Goal: Information Seeking & Learning: Learn about a topic

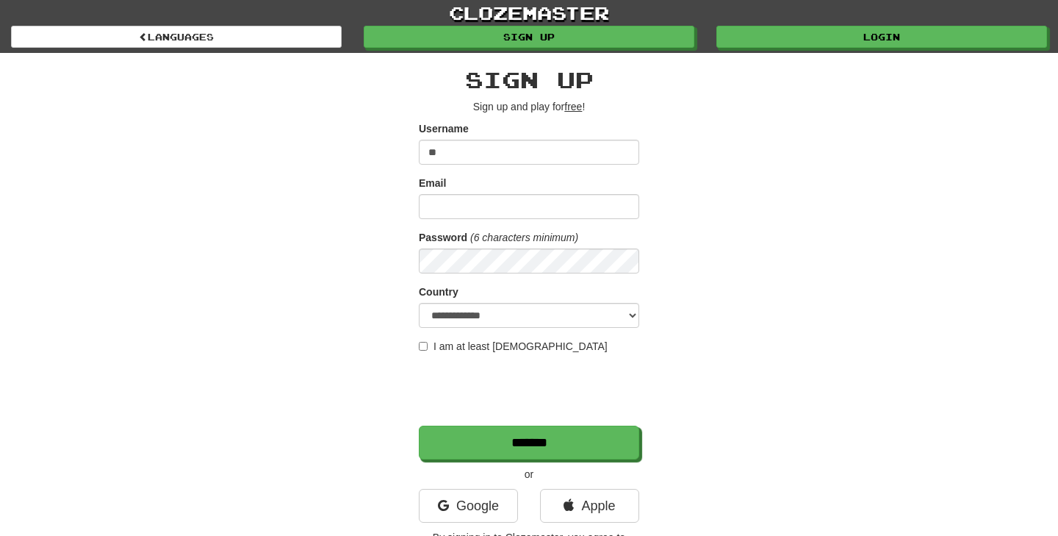
type input "*"
type input "**********"
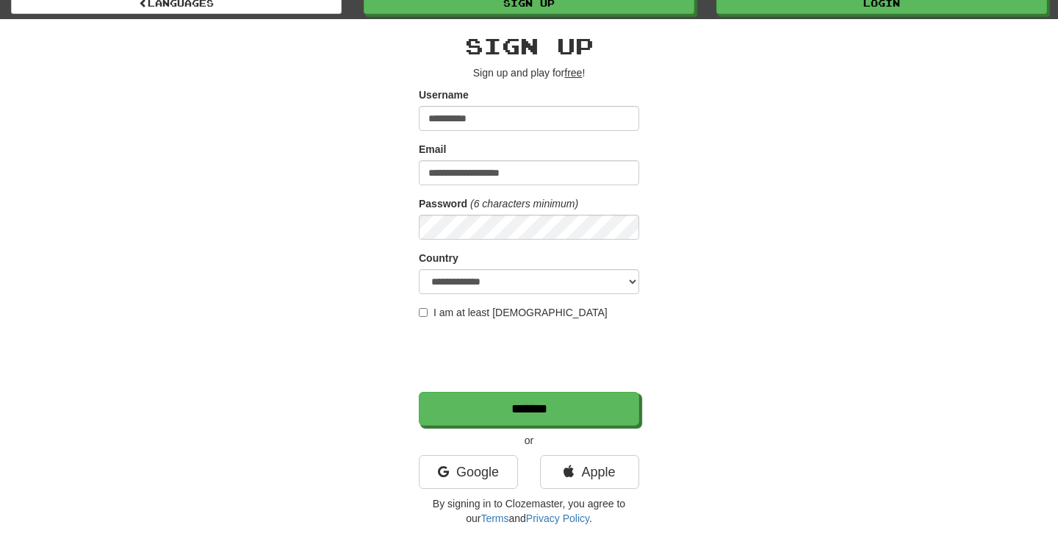
click at [533, 319] on label "I am at least 16 years old" at bounding box center [513, 312] width 189 height 15
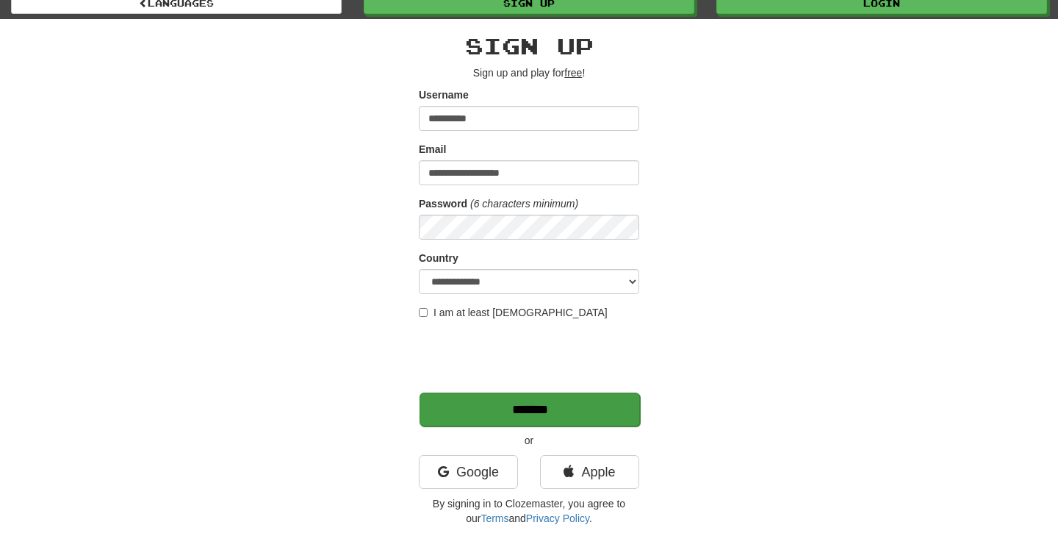
click at [511, 405] on input "*******" at bounding box center [530, 410] width 221 height 34
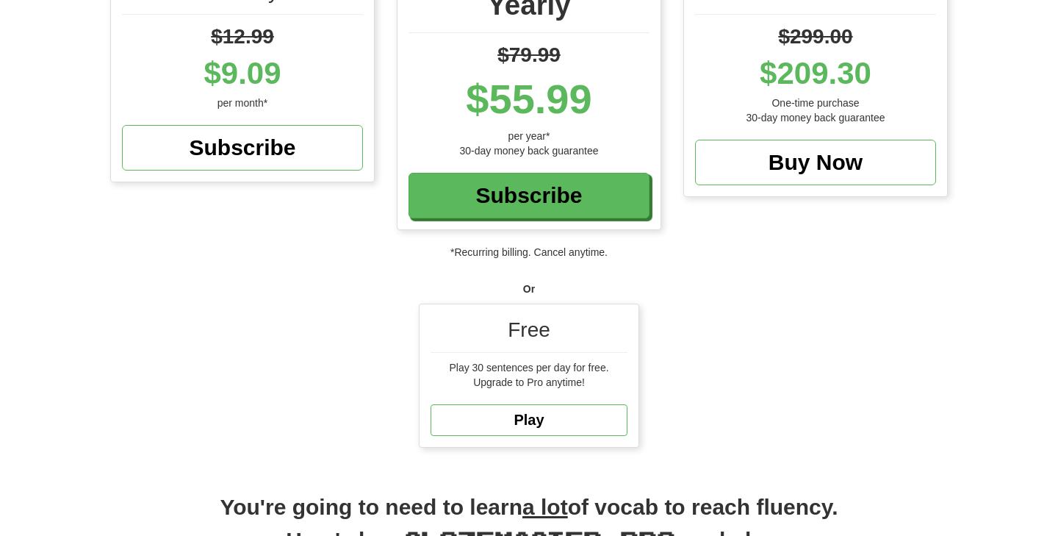
scroll to position [245, 0]
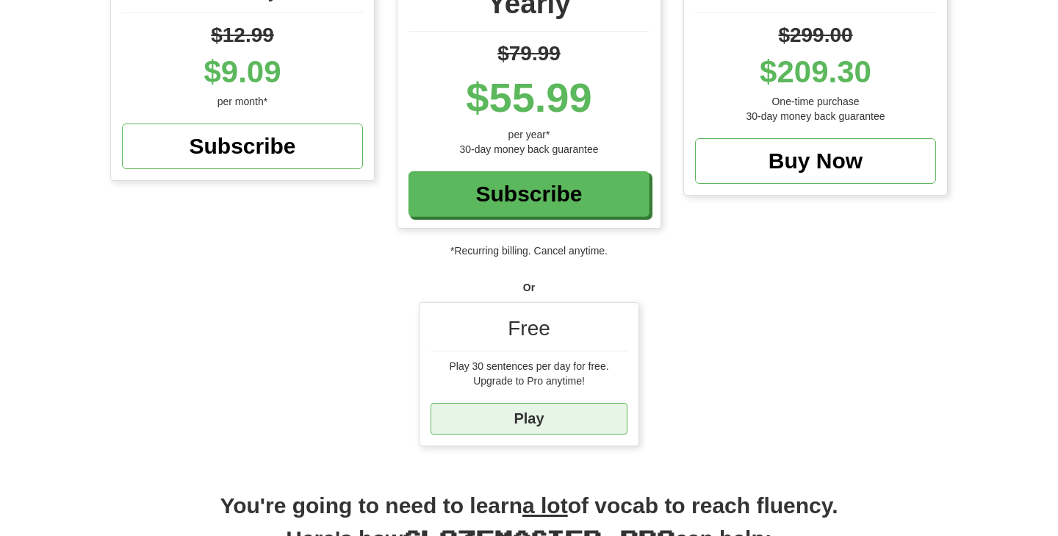
click at [525, 421] on link "Play" at bounding box center [529, 419] width 197 height 32
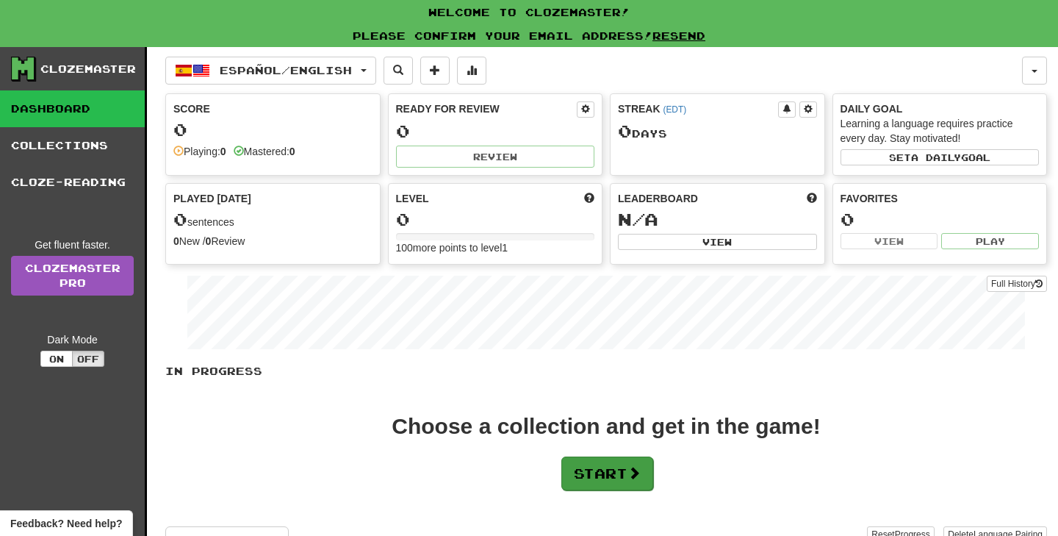
click at [629, 473] on button "Start" at bounding box center [608, 473] width 92 height 34
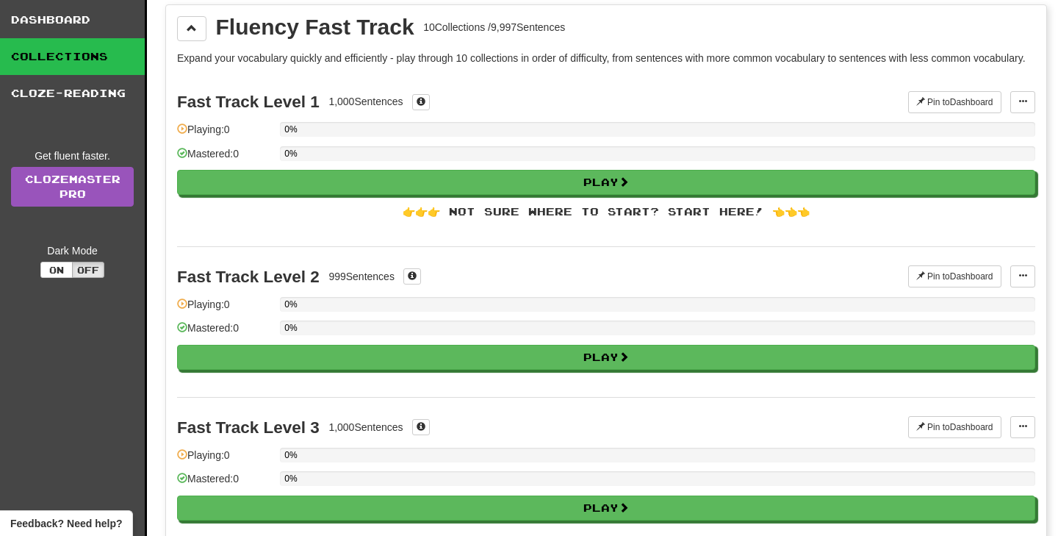
scroll to position [97, 0]
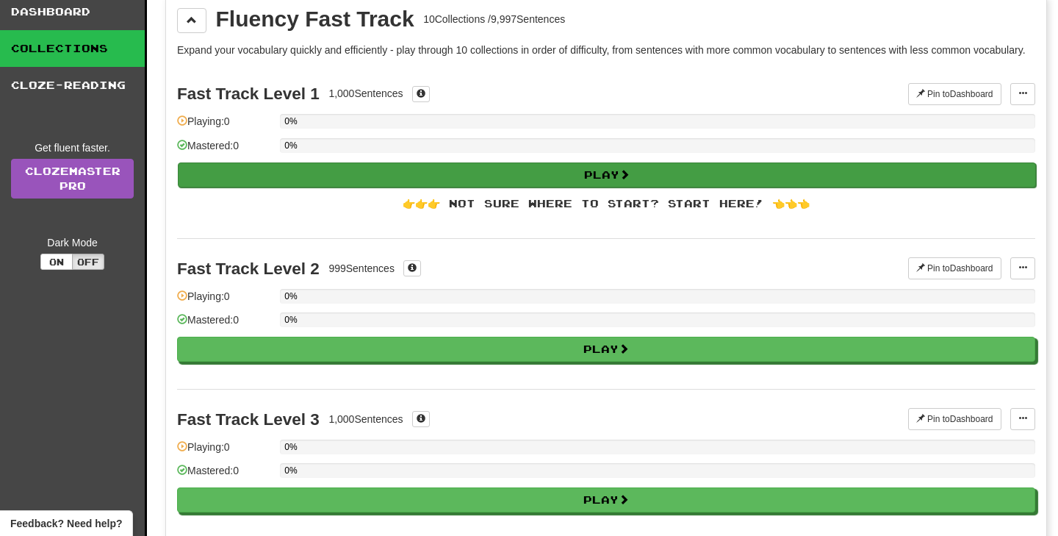
click at [596, 187] on button "Play" at bounding box center [607, 174] width 859 height 25
select select "**"
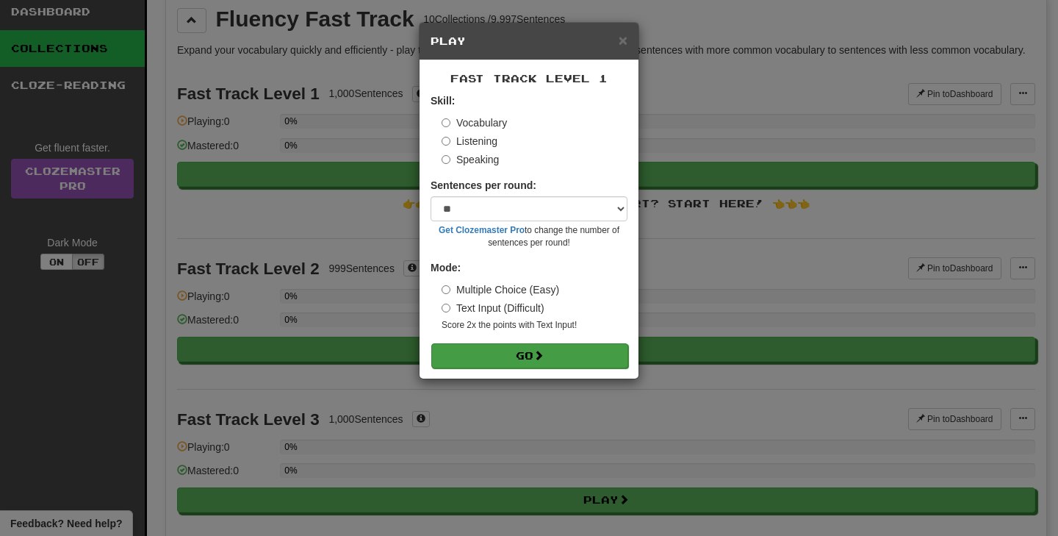
click at [557, 356] on button "Go" at bounding box center [529, 355] width 197 height 25
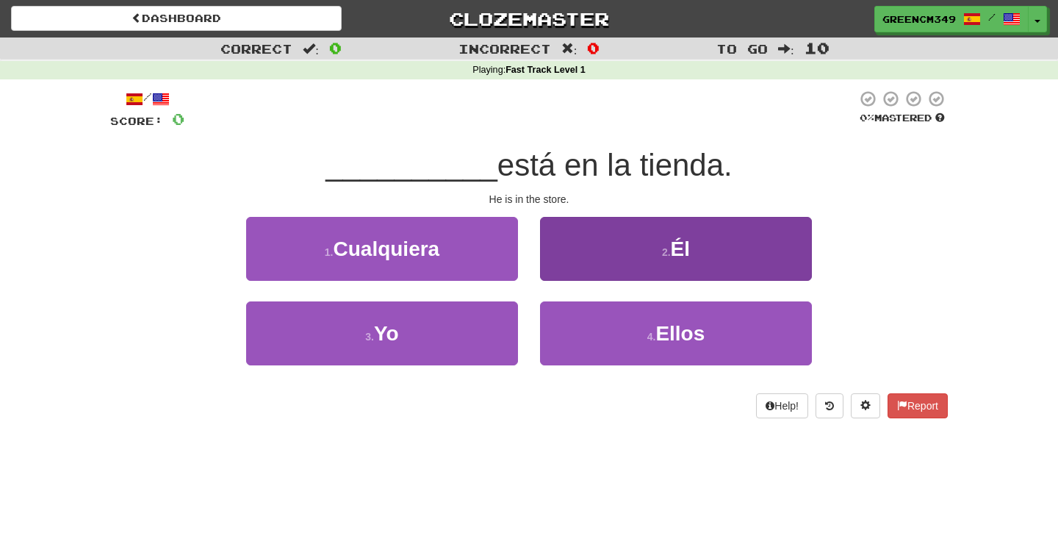
click at [595, 261] on button "2 . Él" at bounding box center [676, 249] width 272 height 64
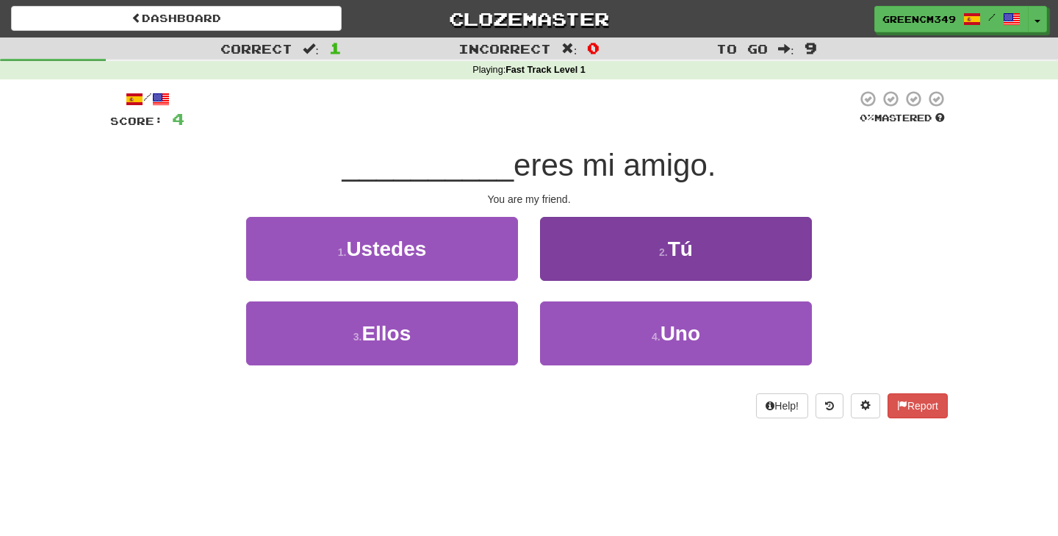
click at [587, 254] on button "2 . Tú" at bounding box center [676, 249] width 272 height 64
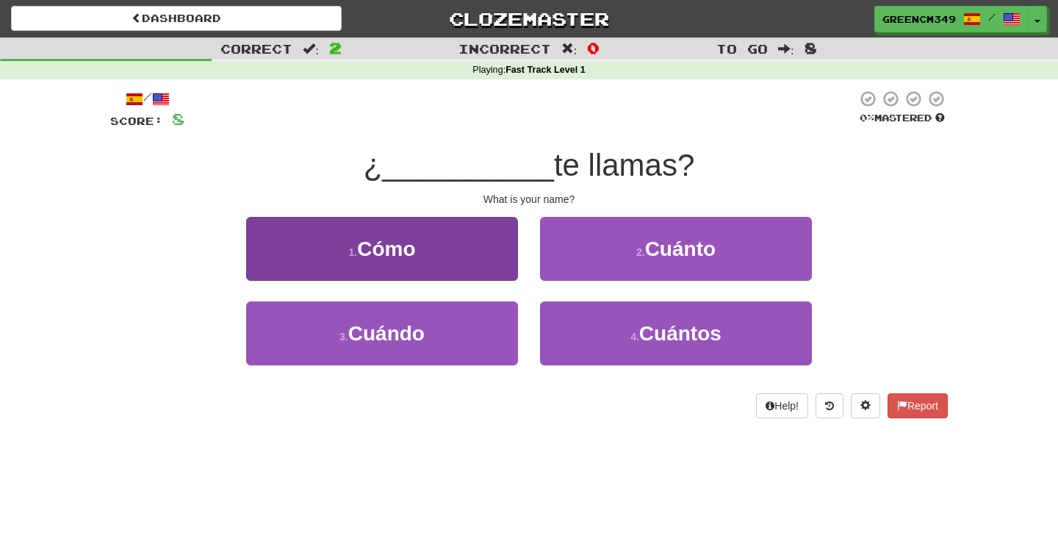
click at [460, 266] on button "1 . Cómo" at bounding box center [382, 249] width 272 height 64
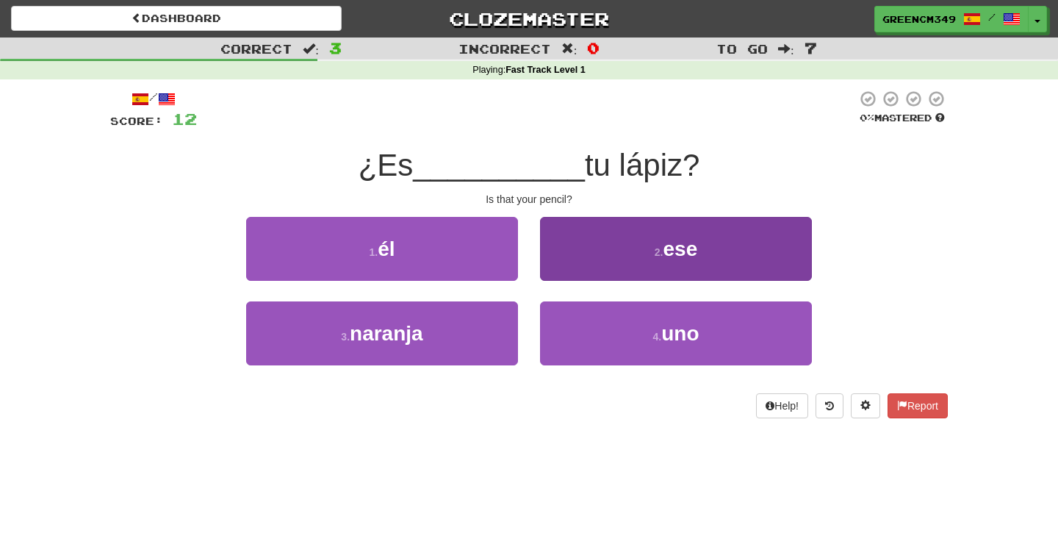
click at [623, 252] on button "2 . ese" at bounding box center [676, 249] width 272 height 64
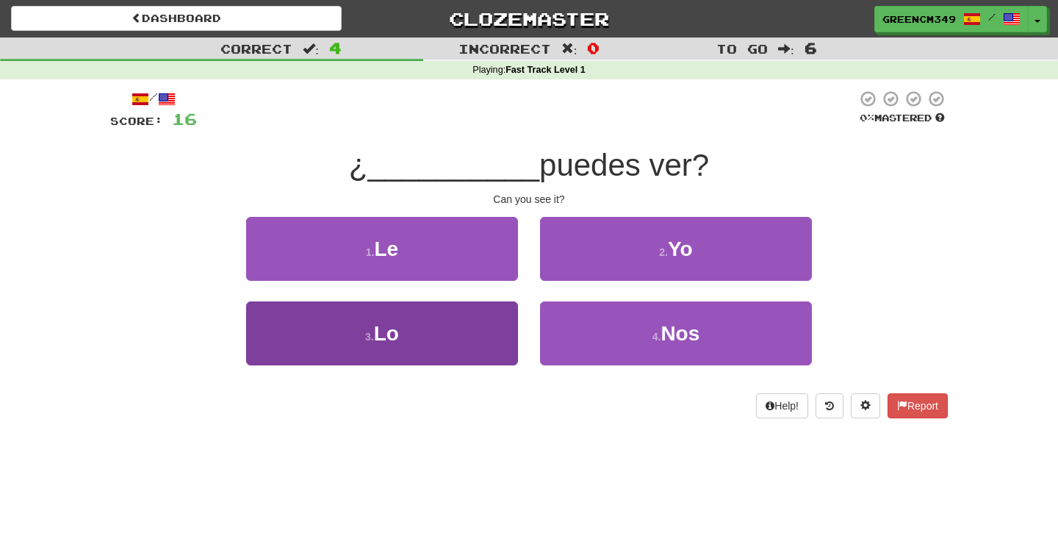
click at [451, 329] on button "3 . Lo" at bounding box center [382, 333] width 272 height 64
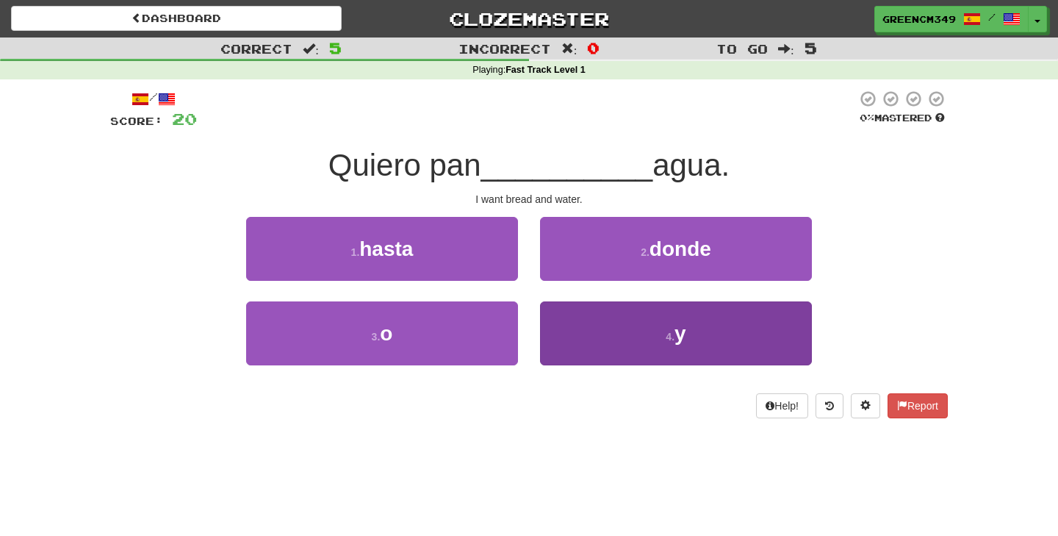
click at [634, 341] on button "4 . y" at bounding box center [676, 333] width 272 height 64
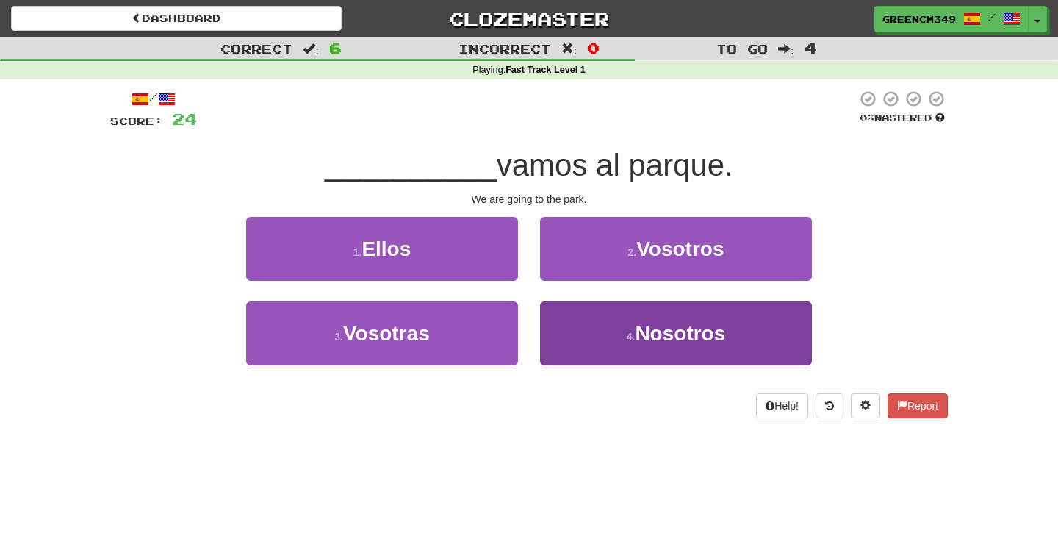
click at [631, 331] on small "4 ." at bounding box center [631, 337] width 9 height 12
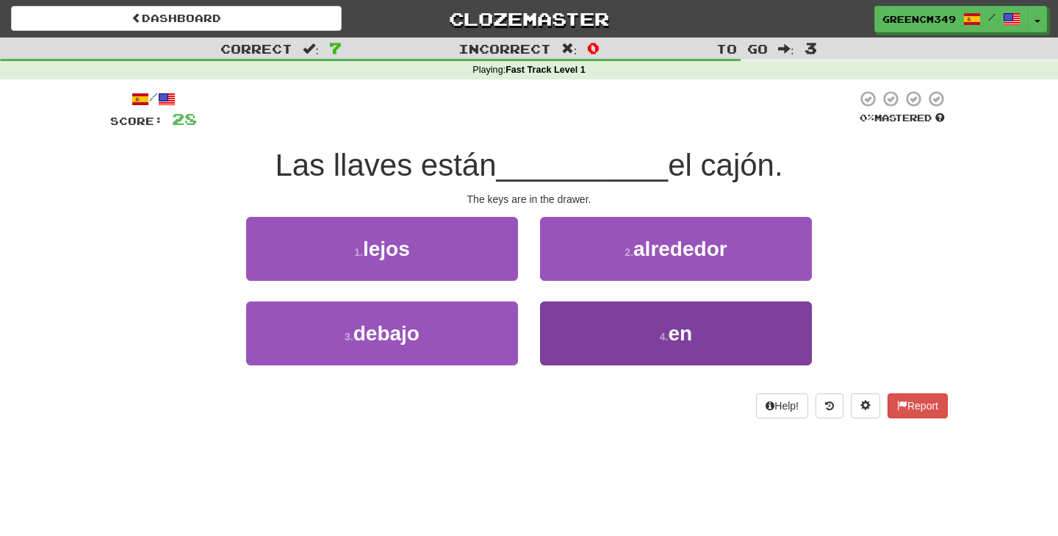
click at [614, 329] on button "4 . en" at bounding box center [676, 333] width 272 height 64
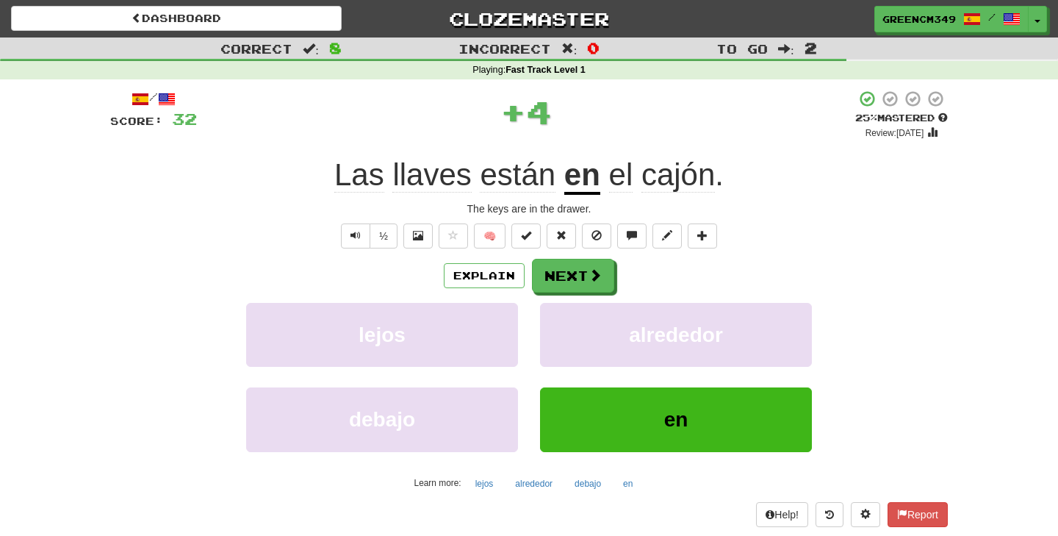
click at [667, 181] on span "cajón" at bounding box center [679, 174] width 74 height 35
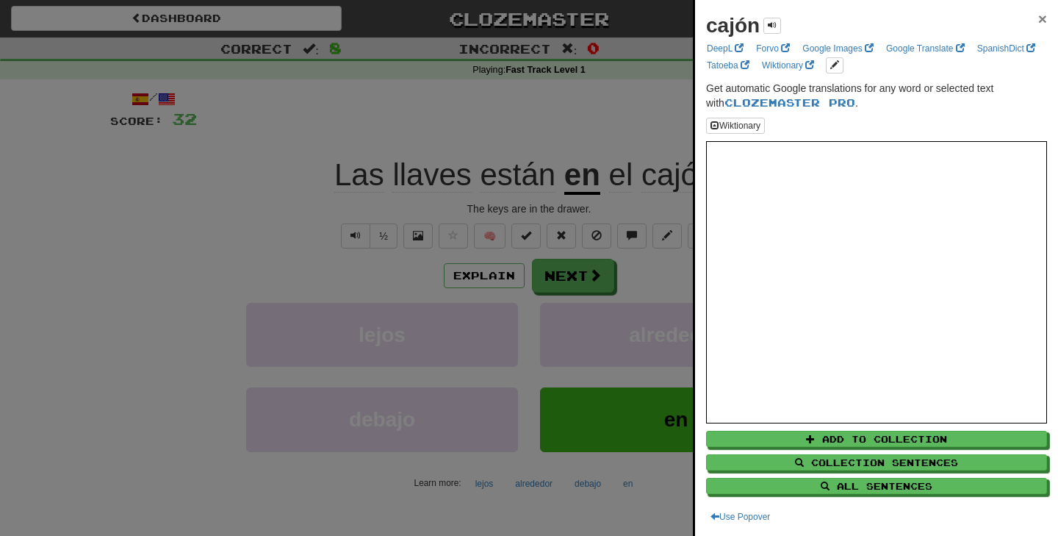
click at [1042, 20] on span "×" at bounding box center [1043, 18] width 9 height 17
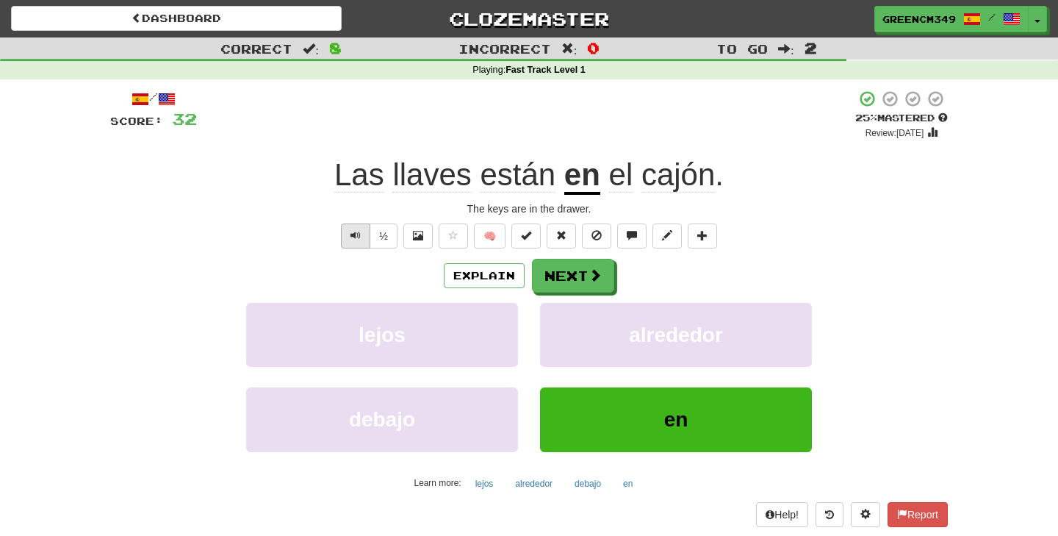
click at [348, 234] on button "Text-to-speech controls" at bounding box center [355, 235] width 29 height 25
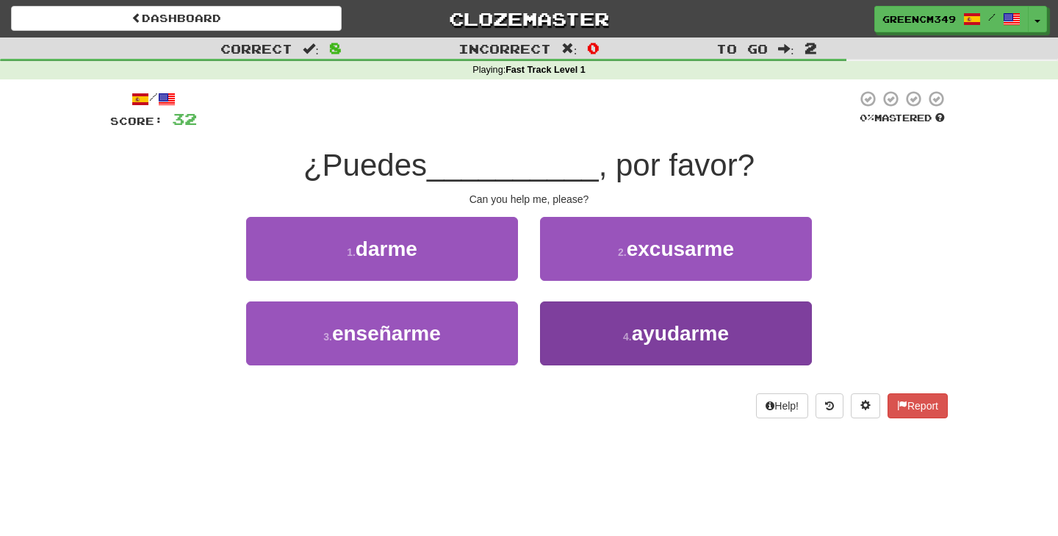
click at [740, 334] on button "4 . ayudarme" at bounding box center [676, 333] width 272 height 64
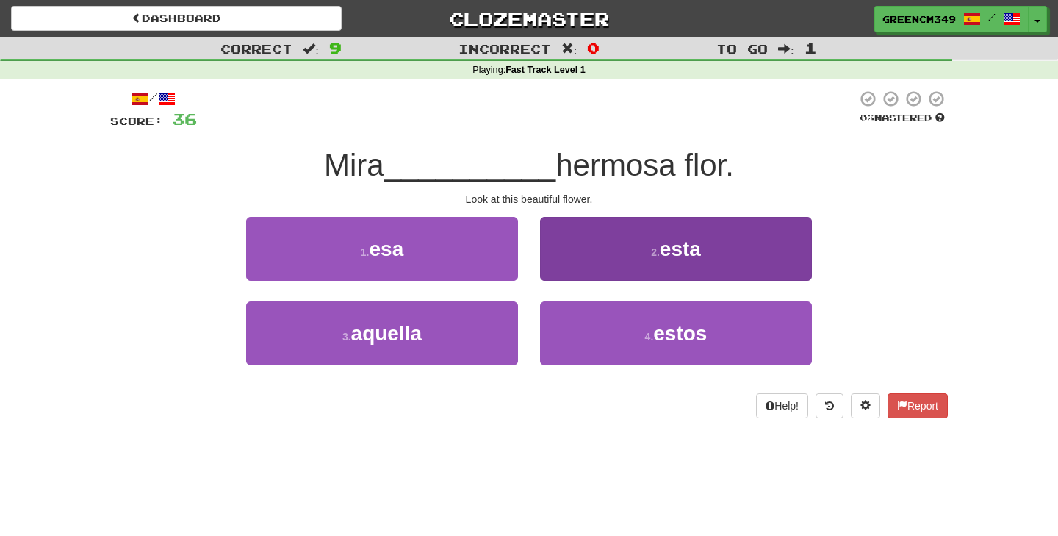
click at [598, 260] on button "2 . esta" at bounding box center [676, 249] width 272 height 64
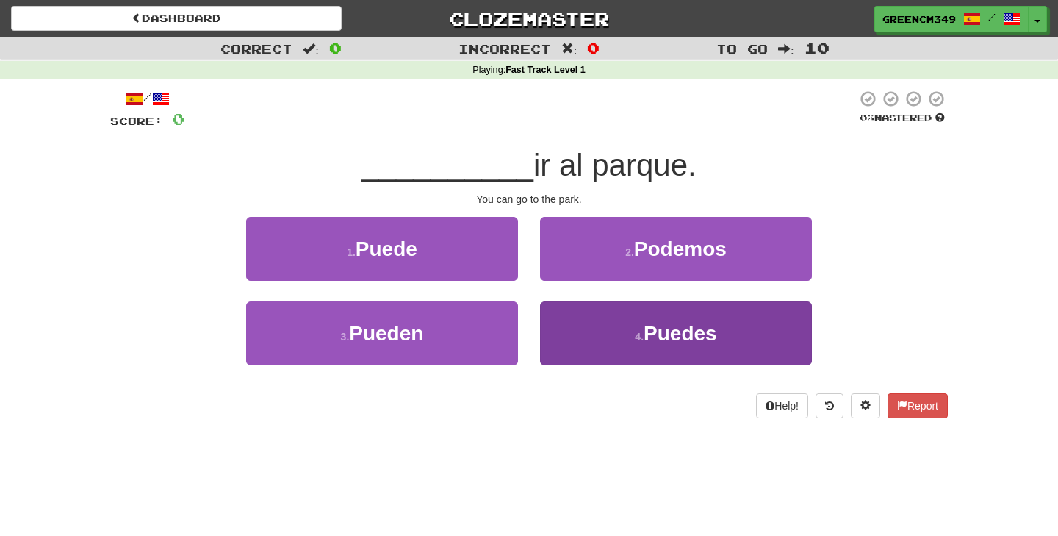
click at [650, 329] on span "Puedes" at bounding box center [681, 333] width 74 height 23
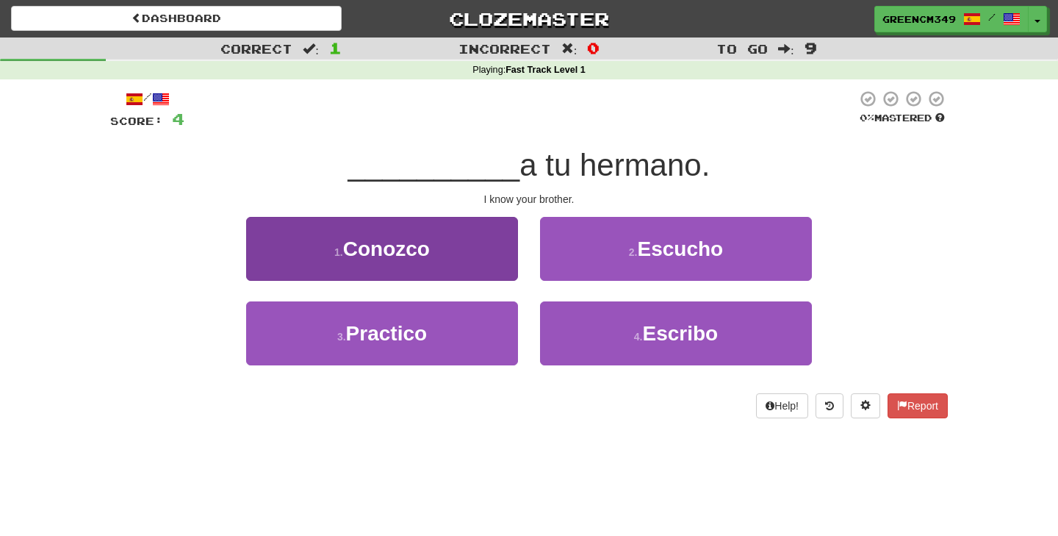
click at [483, 278] on button "1 . Conozco" at bounding box center [382, 249] width 272 height 64
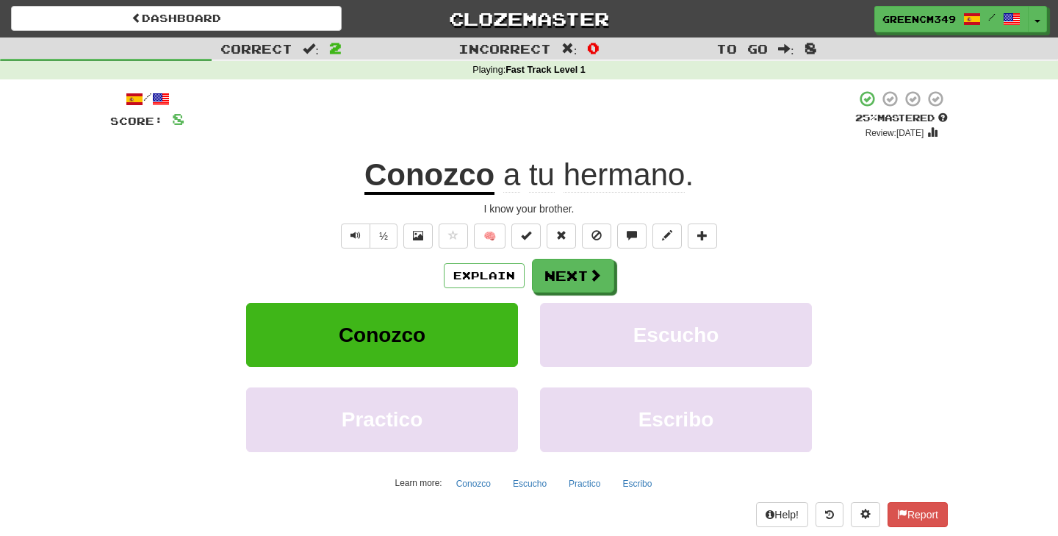
click at [434, 181] on u "Conozco" at bounding box center [430, 175] width 130 height 37
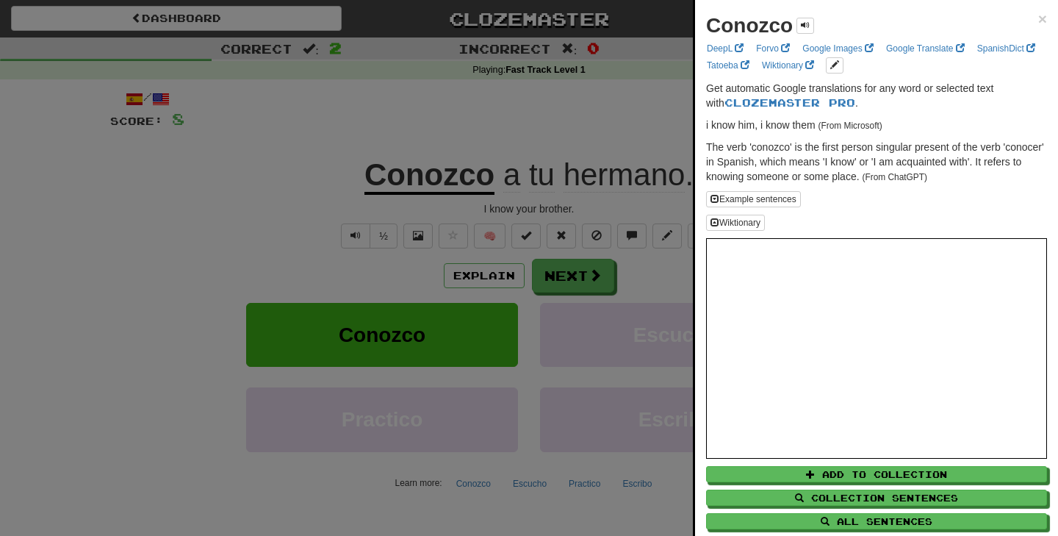
click at [634, 122] on div at bounding box center [529, 268] width 1058 height 536
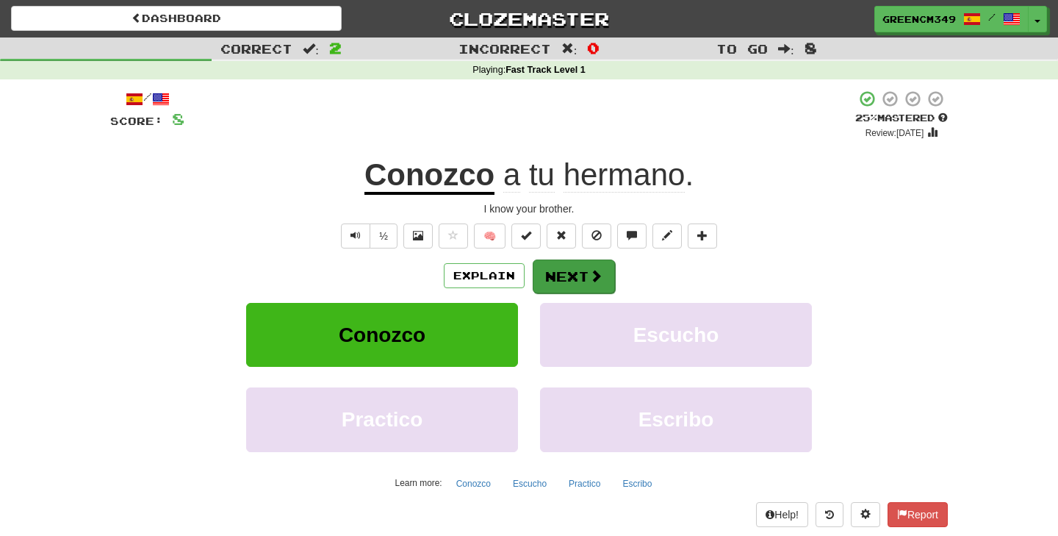
click at [568, 266] on button "Next" at bounding box center [574, 276] width 82 height 34
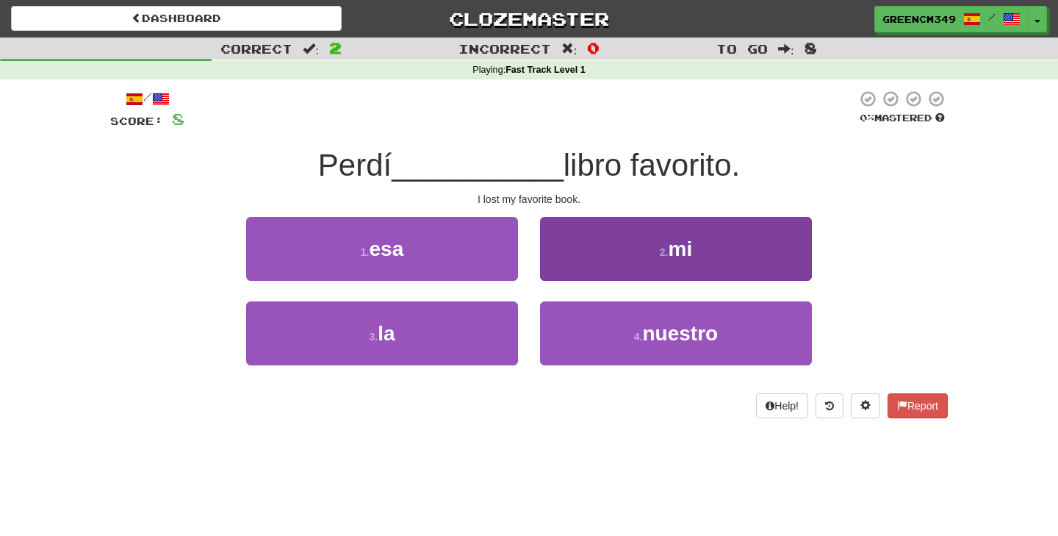
click at [638, 262] on button "2 . mi" at bounding box center [676, 249] width 272 height 64
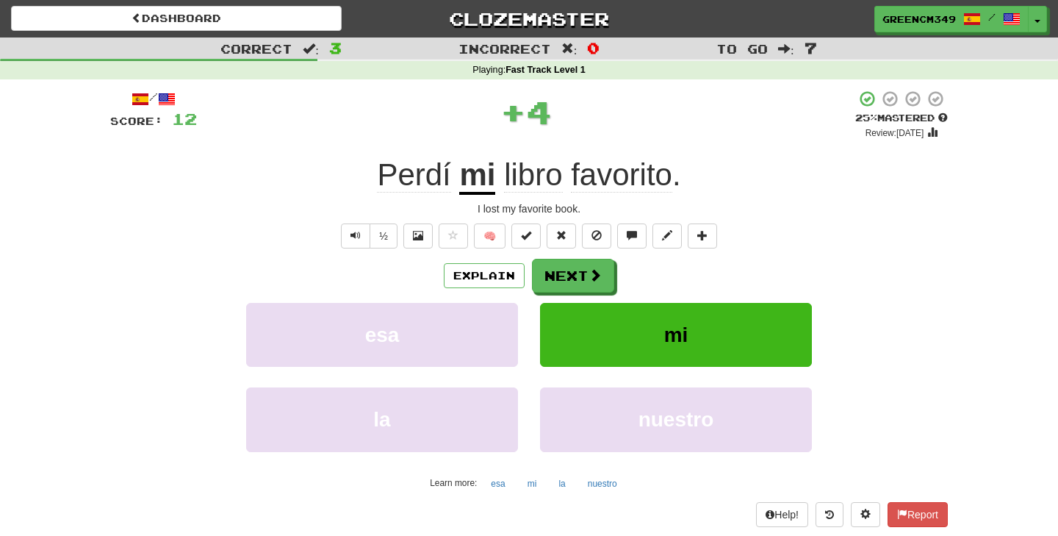
click at [417, 179] on span "Perdí" at bounding box center [414, 174] width 74 height 35
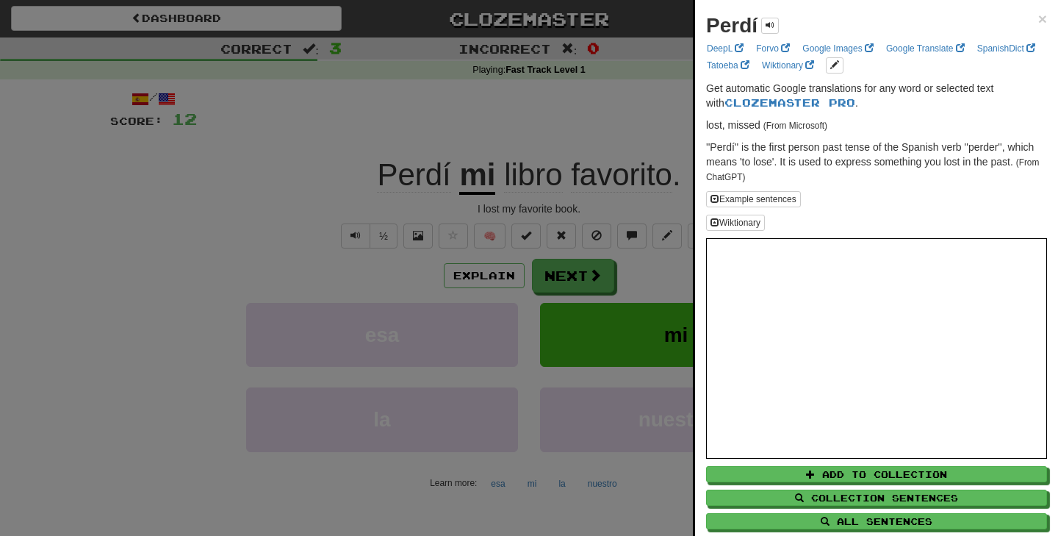
click at [417, 179] on div at bounding box center [529, 268] width 1058 height 536
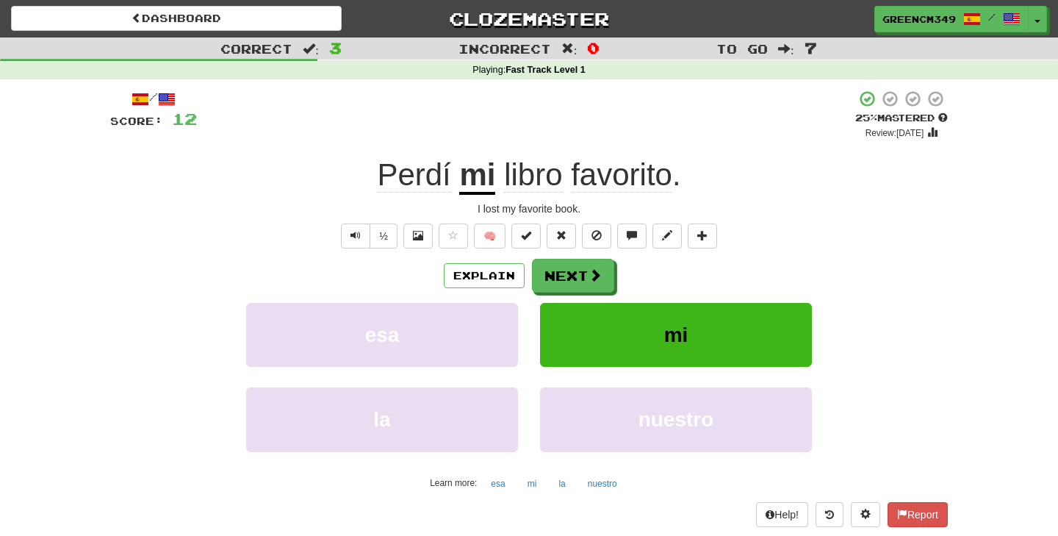
click at [605, 334] on button "mi" at bounding box center [676, 335] width 272 height 64
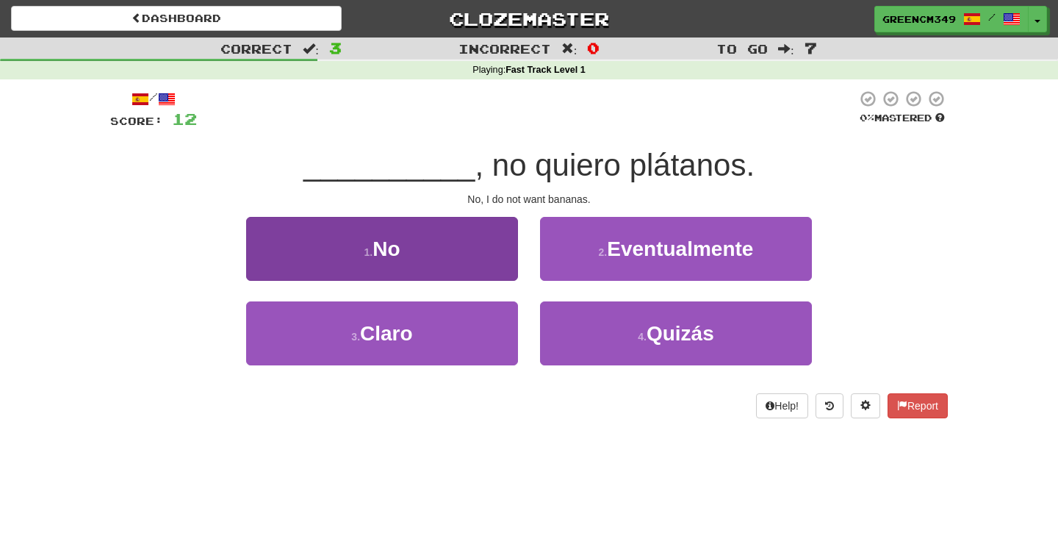
click at [498, 230] on button "1 . No" at bounding box center [382, 249] width 272 height 64
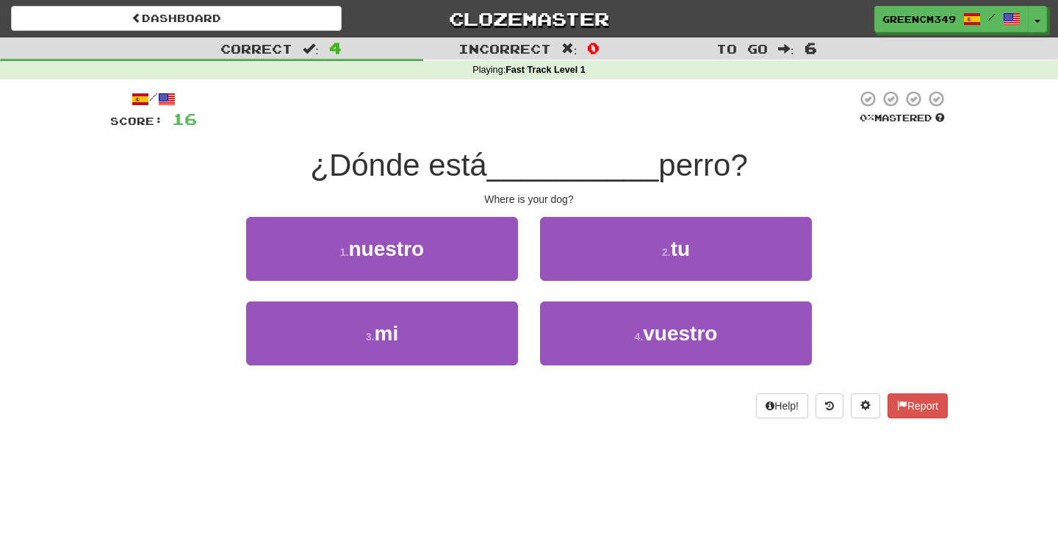
click at [681, 179] on span "perro?" at bounding box center [703, 165] width 89 height 35
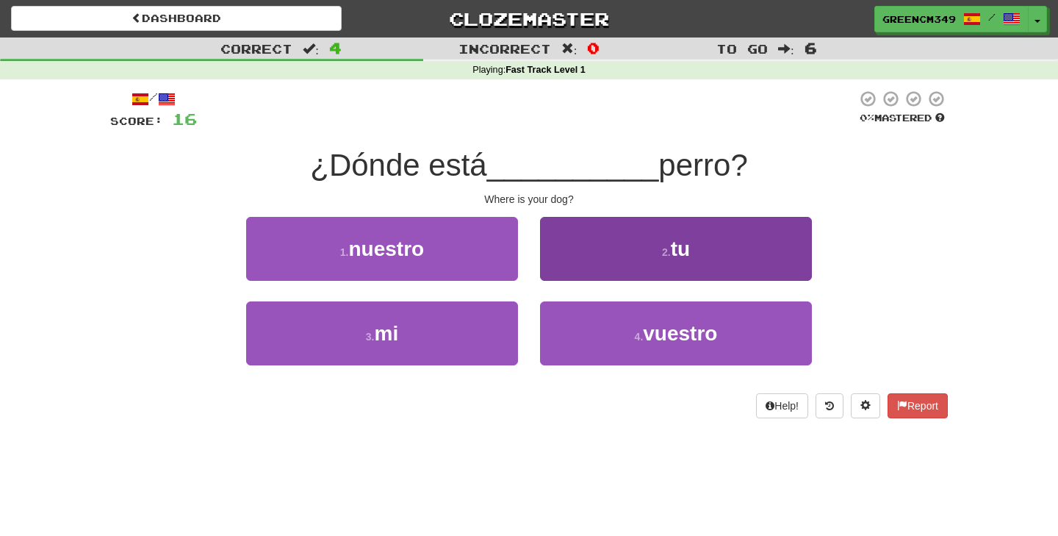
click at [672, 217] on button "2 . tu" at bounding box center [676, 249] width 272 height 64
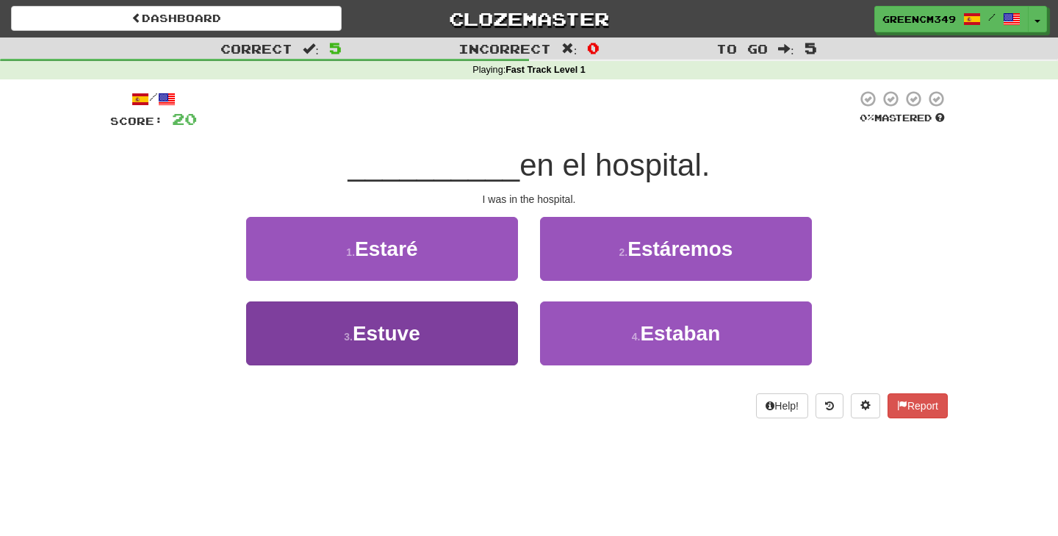
click at [441, 317] on button "3 . Estuve" at bounding box center [382, 333] width 272 height 64
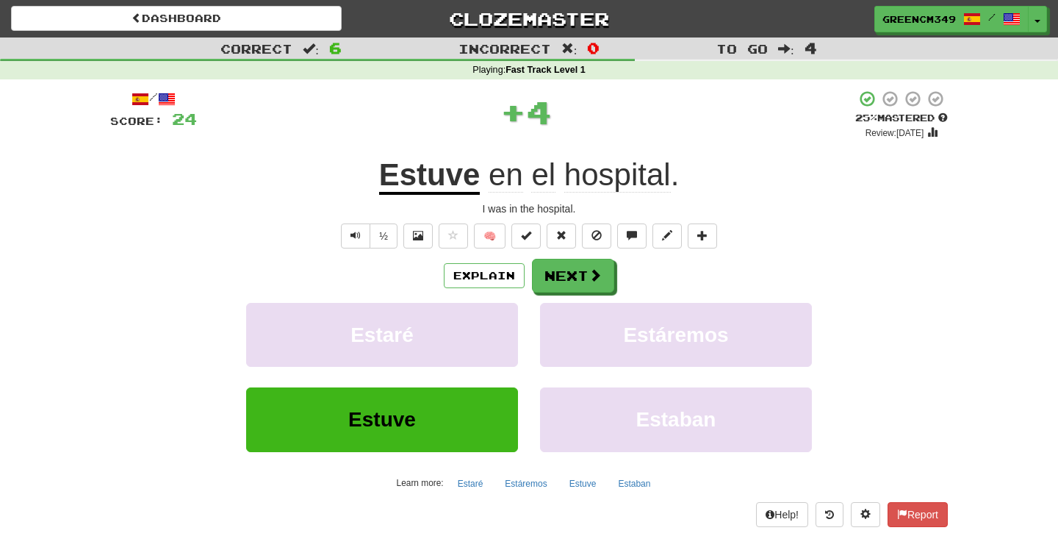
click at [437, 173] on u "Estuve" at bounding box center [429, 175] width 101 height 37
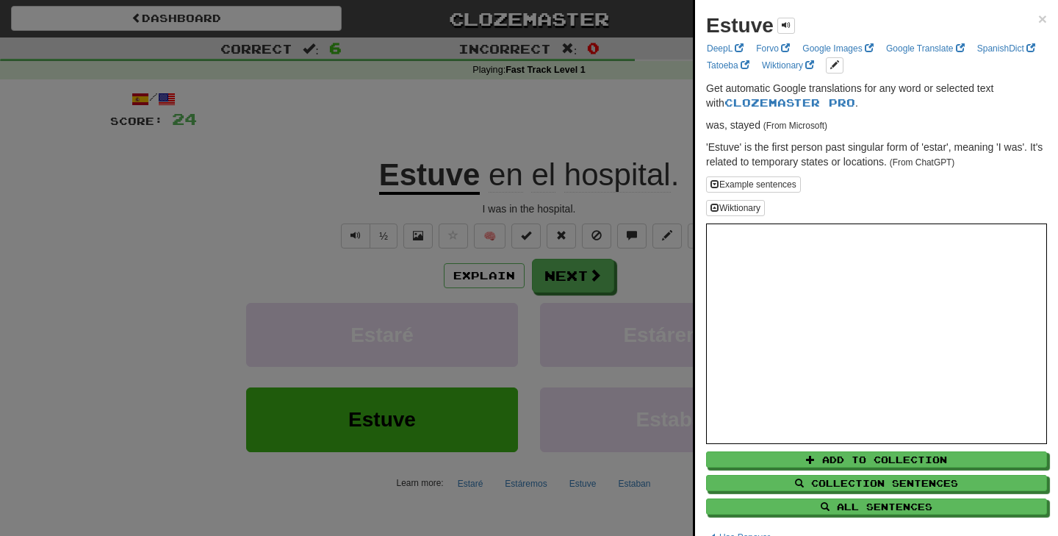
click at [570, 140] on div at bounding box center [529, 268] width 1058 height 536
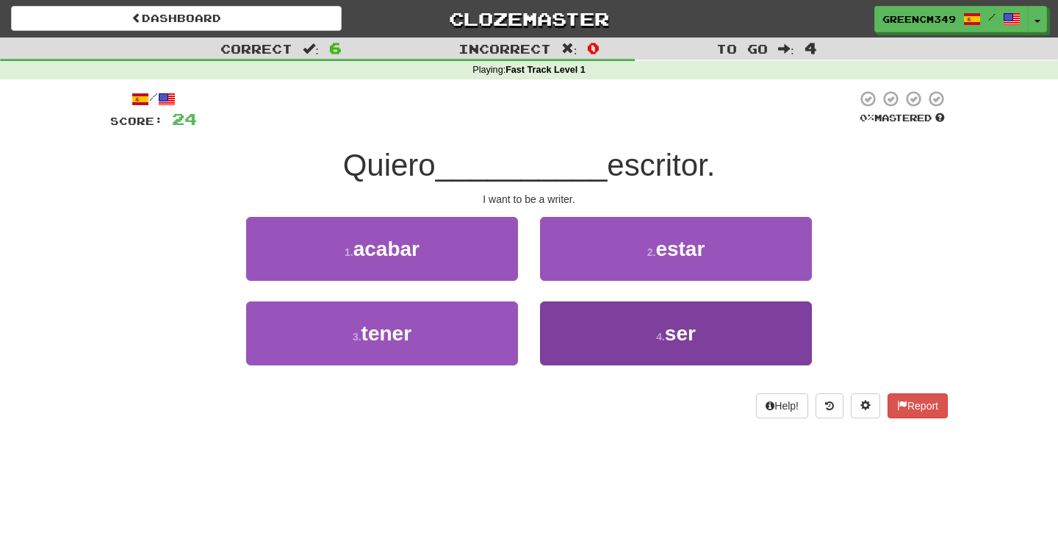
click at [602, 333] on button "4 . ser" at bounding box center [676, 333] width 272 height 64
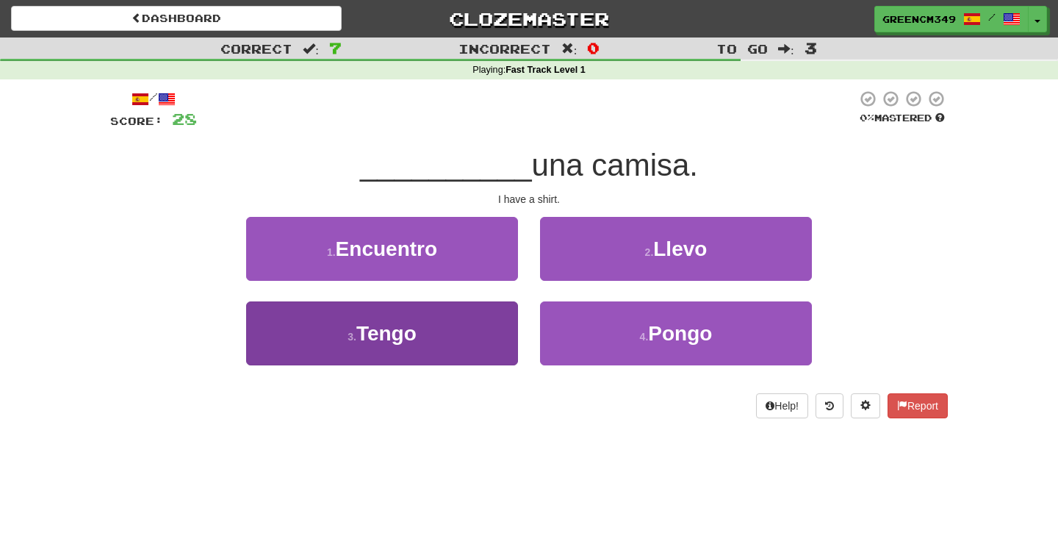
click at [463, 337] on button "3 . Tengo" at bounding box center [382, 333] width 272 height 64
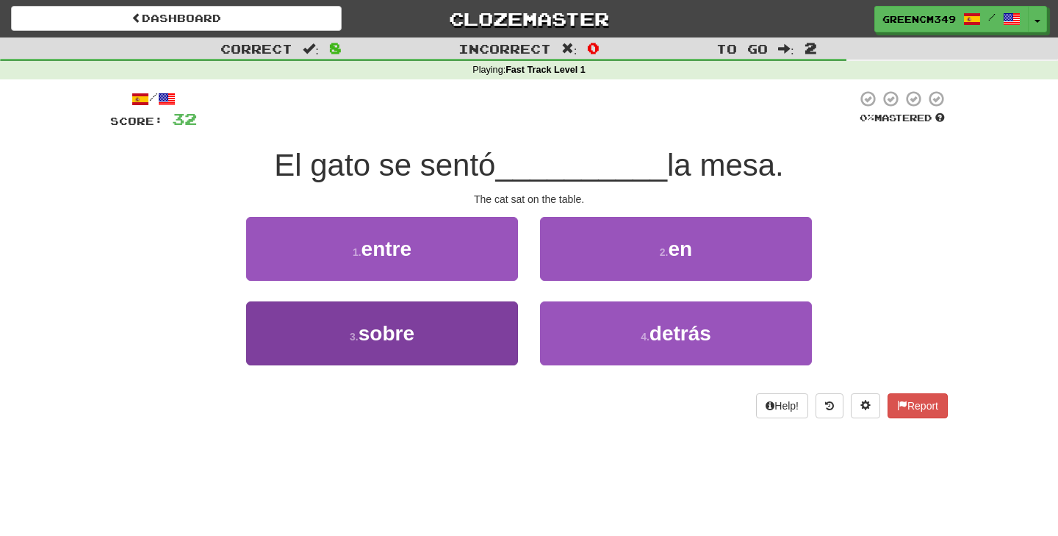
click at [397, 338] on span "sobre" at bounding box center [387, 333] width 56 height 23
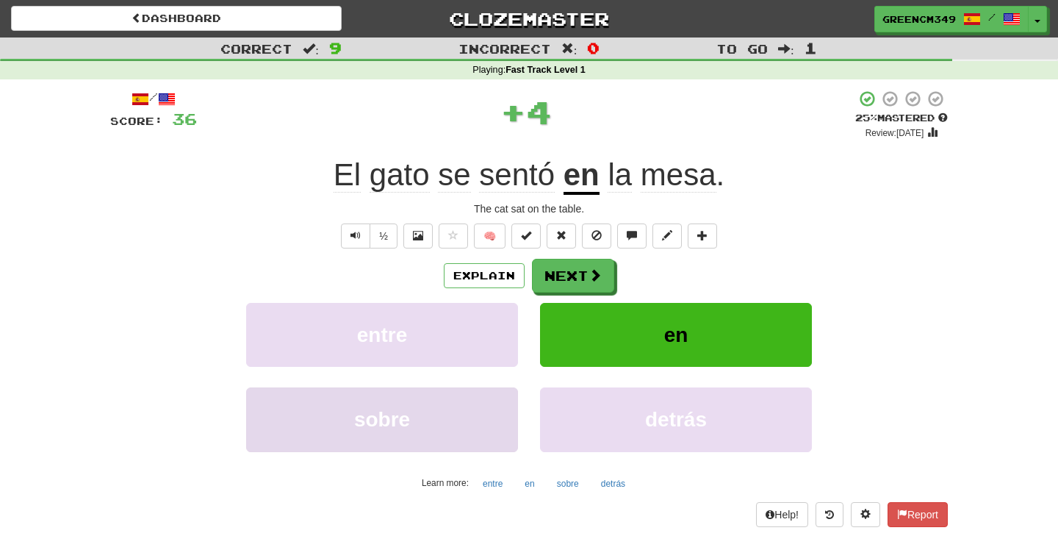
click at [442, 409] on button "sobre" at bounding box center [382, 419] width 272 height 64
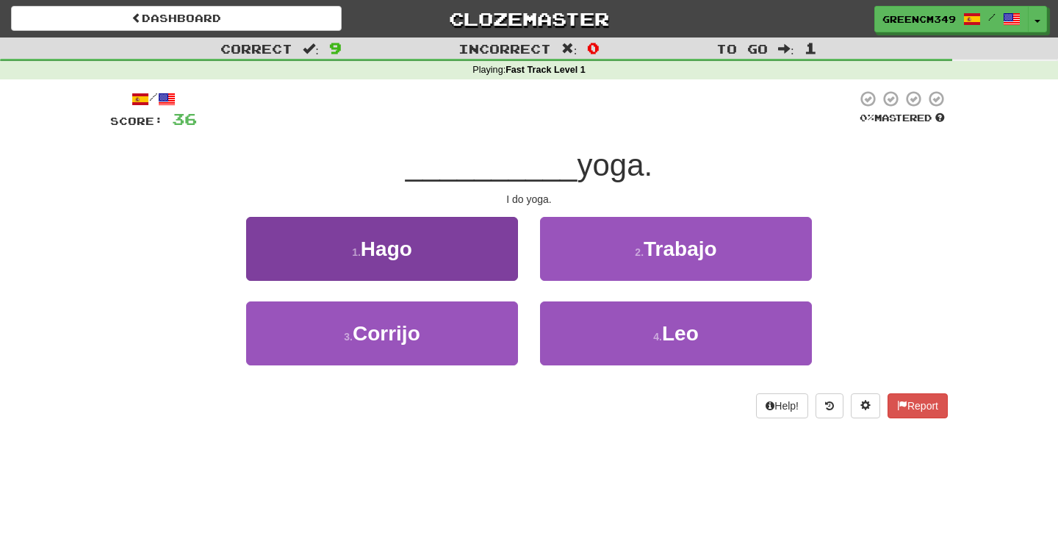
click at [478, 234] on button "1 . Hago" at bounding box center [382, 249] width 272 height 64
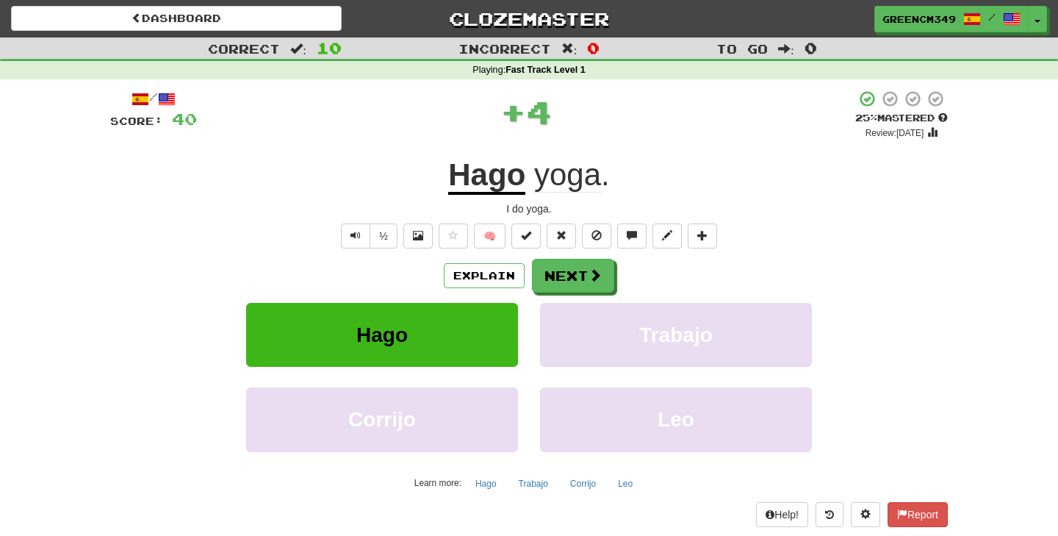
click at [487, 183] on u "Hago" at bounding box center [486, 175] width 77 height 37
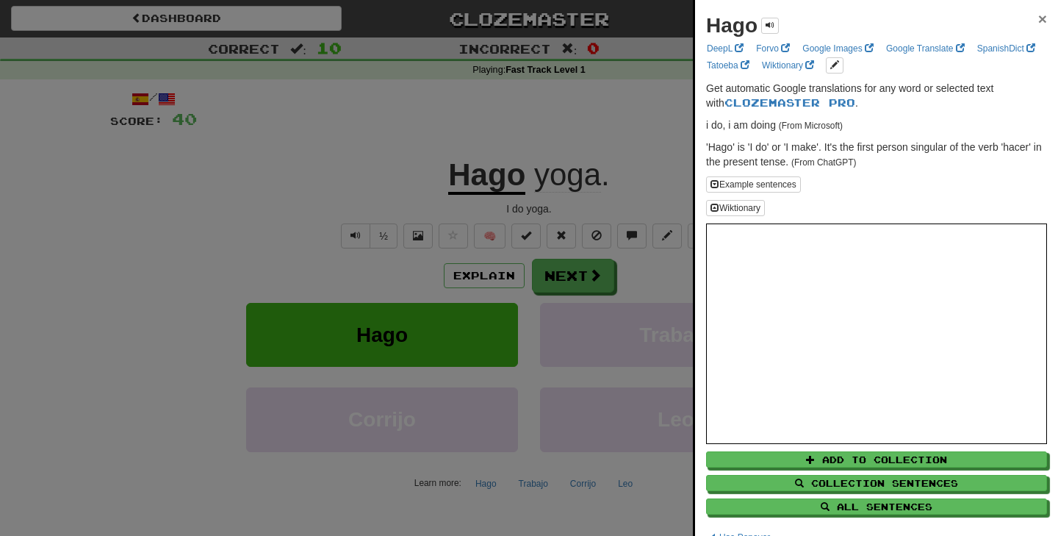
click at [1042, 24] on span "×" at bounding box center [1043, 18] width 9 height 17
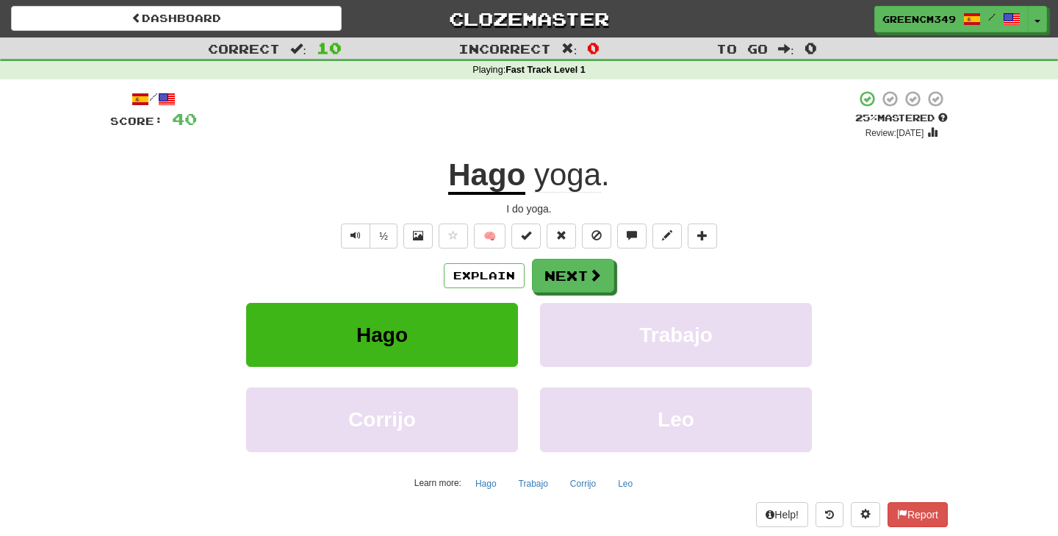
click at [614, 265] on div "Explain Next" at bounding box center [529, 276] width 838 height 34
click at [590, 271] on span at bounding box center [595, 275] width 13 height 13
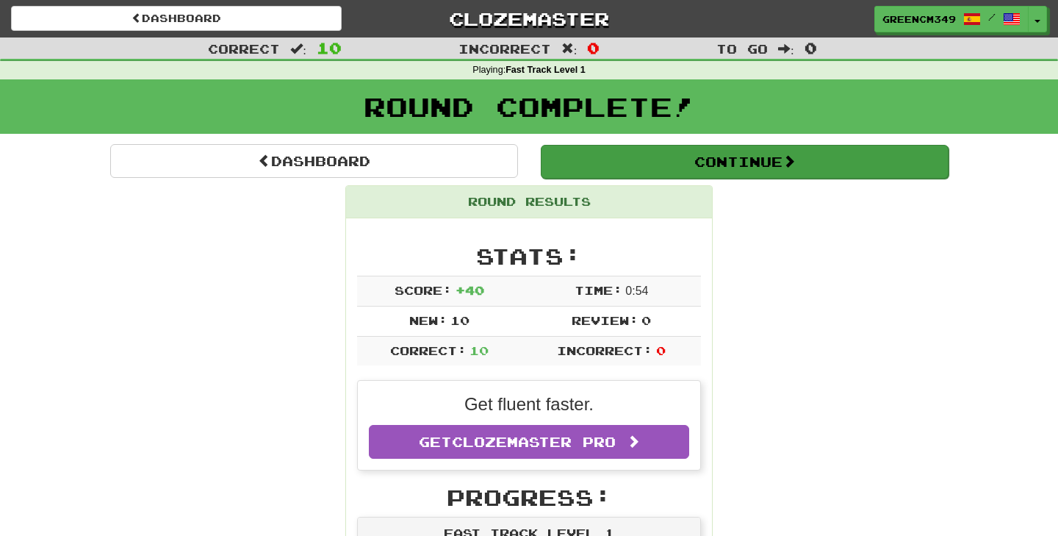
click at [780, 148] on button "Continue" at bounding box center [745, 162] width 408 height 34
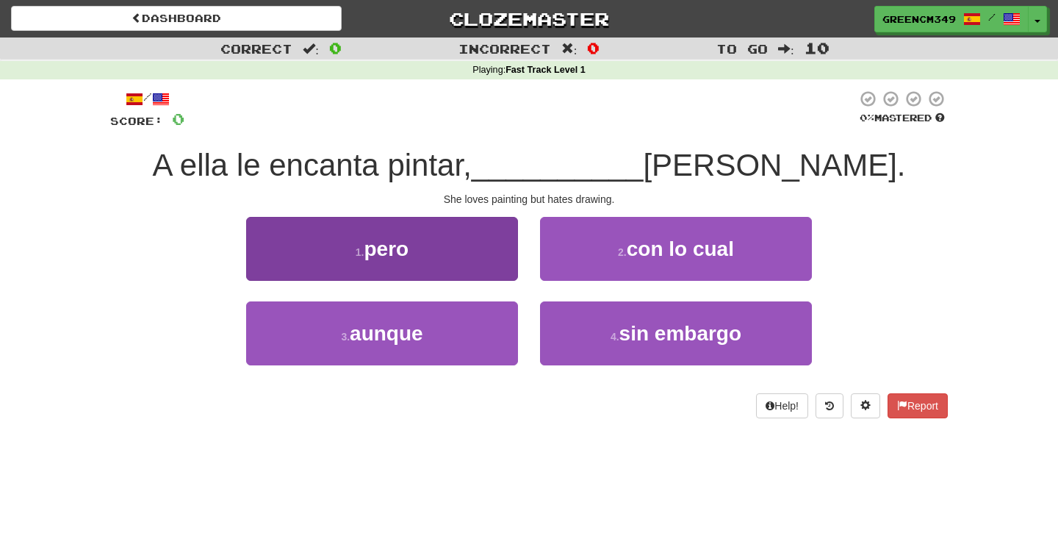
click at [487, 270] on button "1 . pero" at bounding box center [382, 249] width 272 height 64
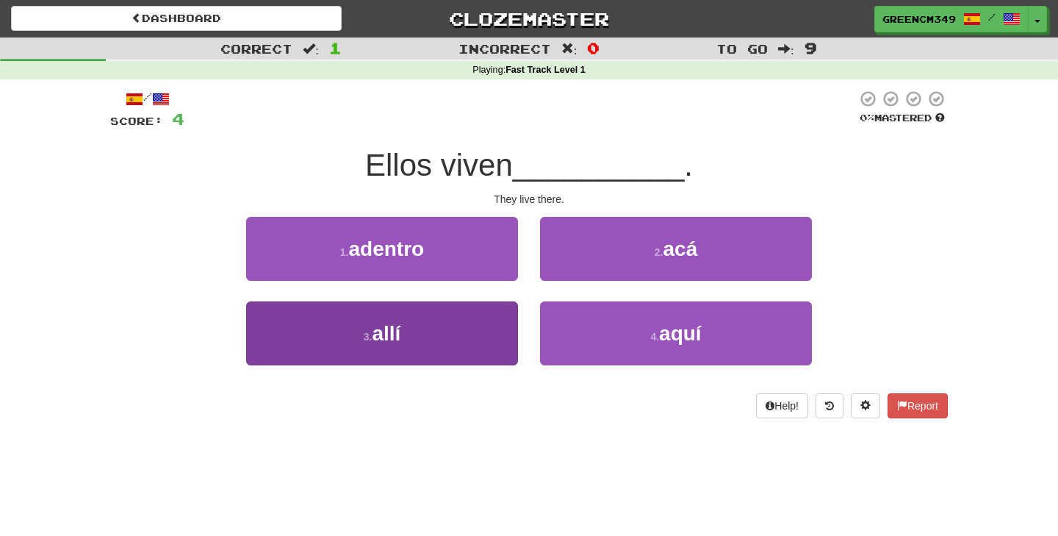
click at [437, 315] on button "3 . allí" at bounding box center [382, 333] width 272 height 64
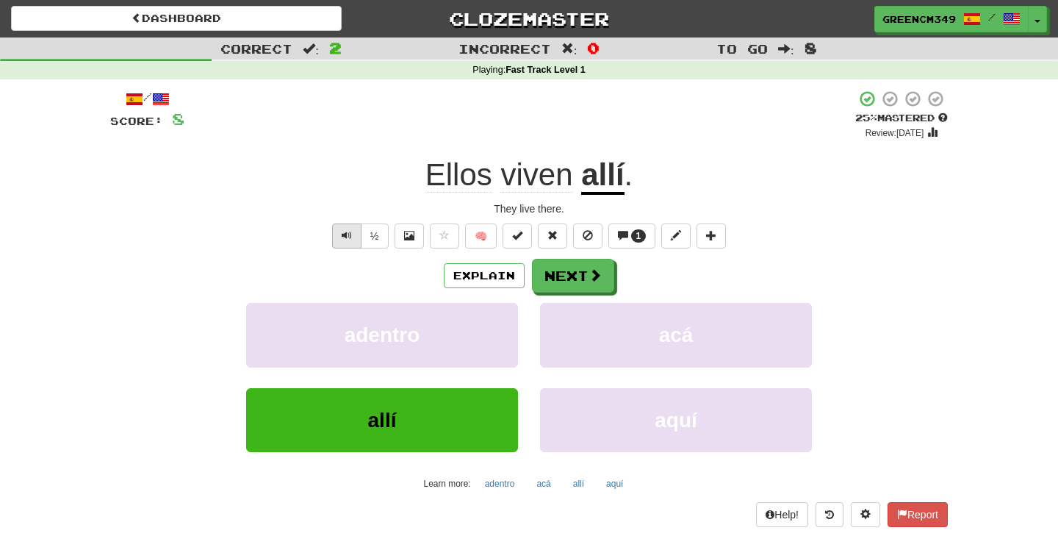
click at [351, 240] on button "Text-to-speech controls" at bounding box center [346, 235] width 29 height 25
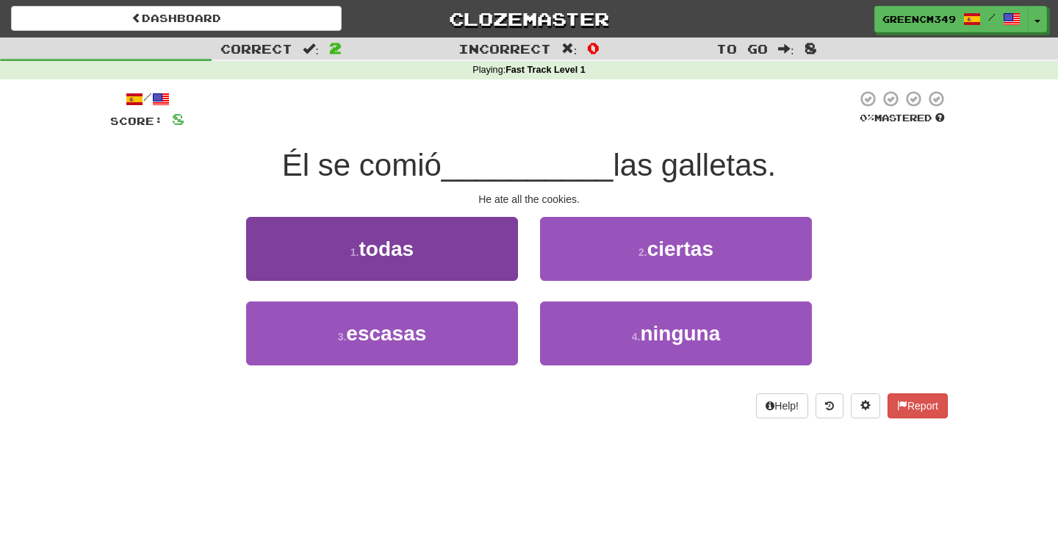
click at [398, 251] on span "todas" at bounding box center [386, 248] width 55 height 23
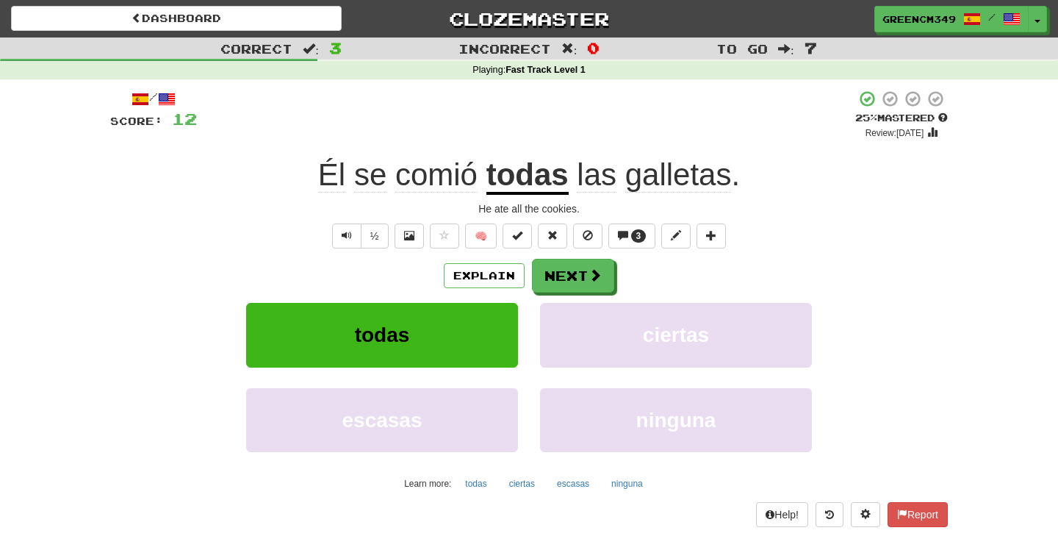
click at [413, 184] on span "comió" at bounding box center [436, 174] width 82 height 35
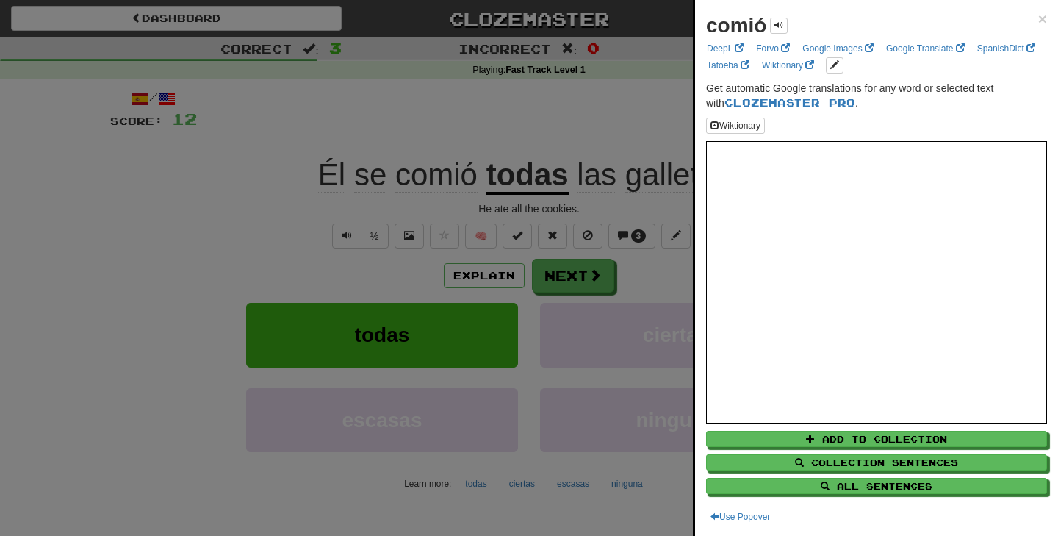
click at [644, 119] on div at bounding box center [529, 268] width 1058 height 536
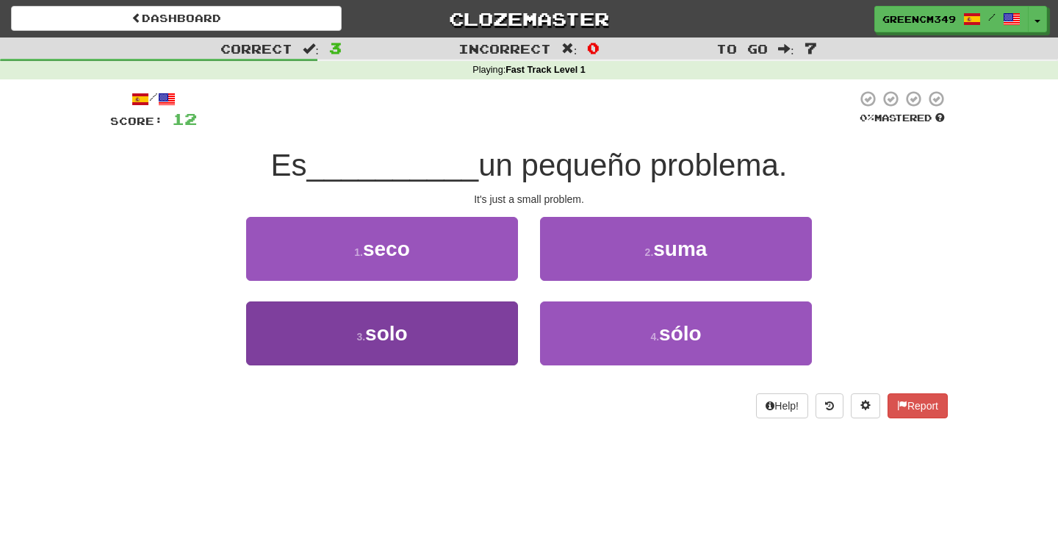
click at [506, 334] on button "3 . solo" at bounding box center [382, 333] width 272 height 64
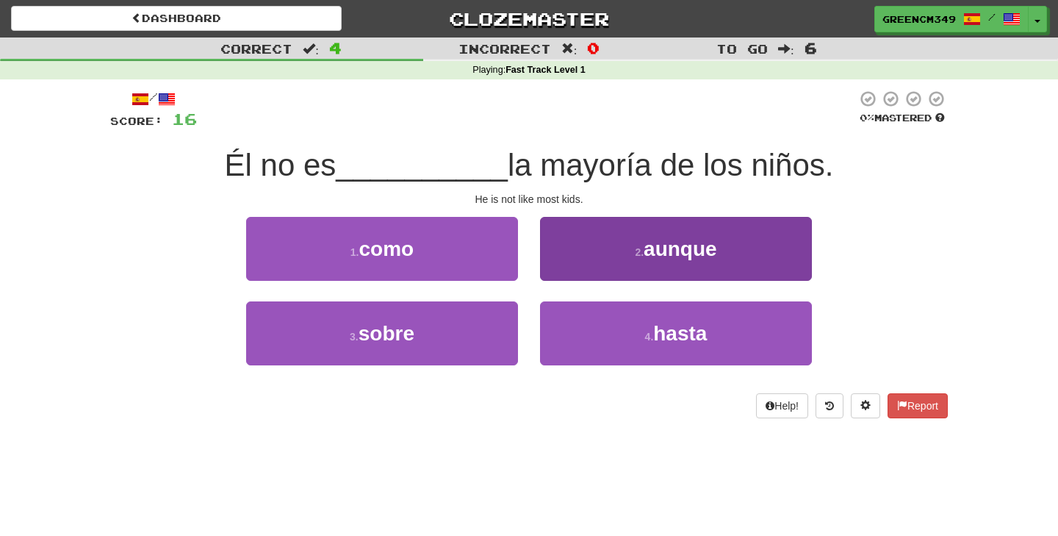
click at [581, 257] on button "2 . aunque" at bounding box center [676, 249] width 272 height 64
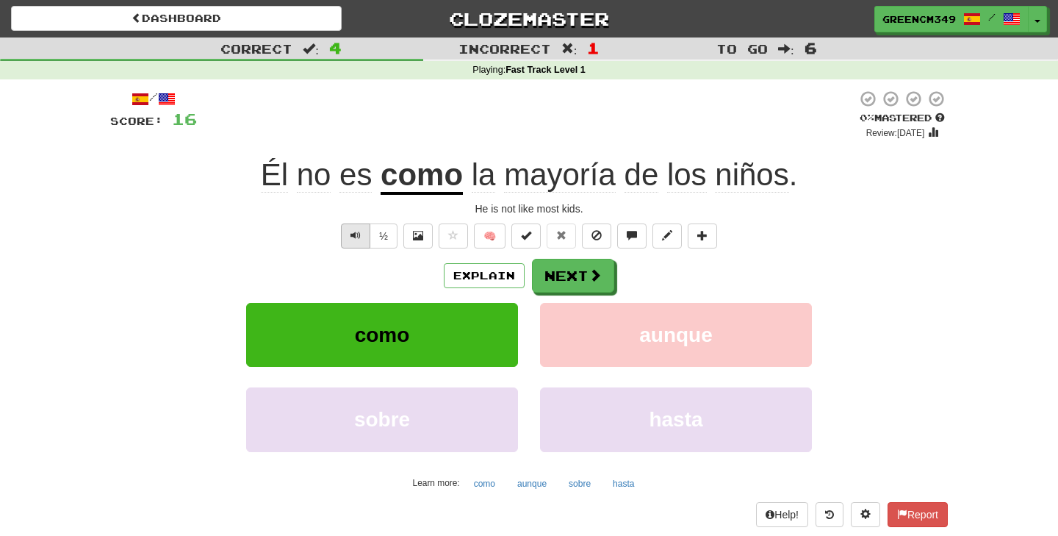
click at [347, 235] on button "Text-to-speech controls" at bounding box center [355, 235] width 29 height 25
click at [567, 172] on span "mayoría" at bounding box center [560, 174] width 112 height 35
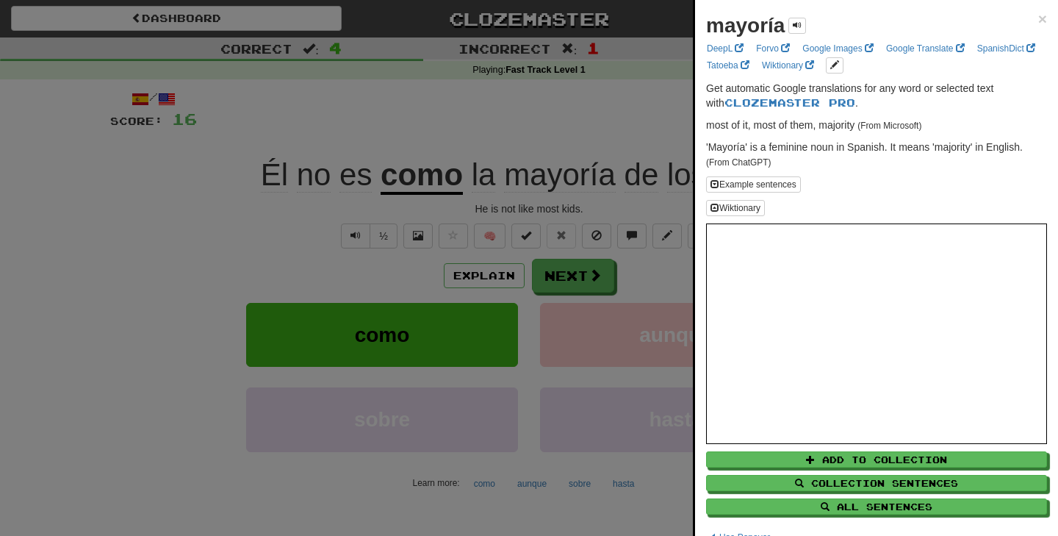
click at [548, 143] on div at bounding box center [529, 268] width 1058 height 536
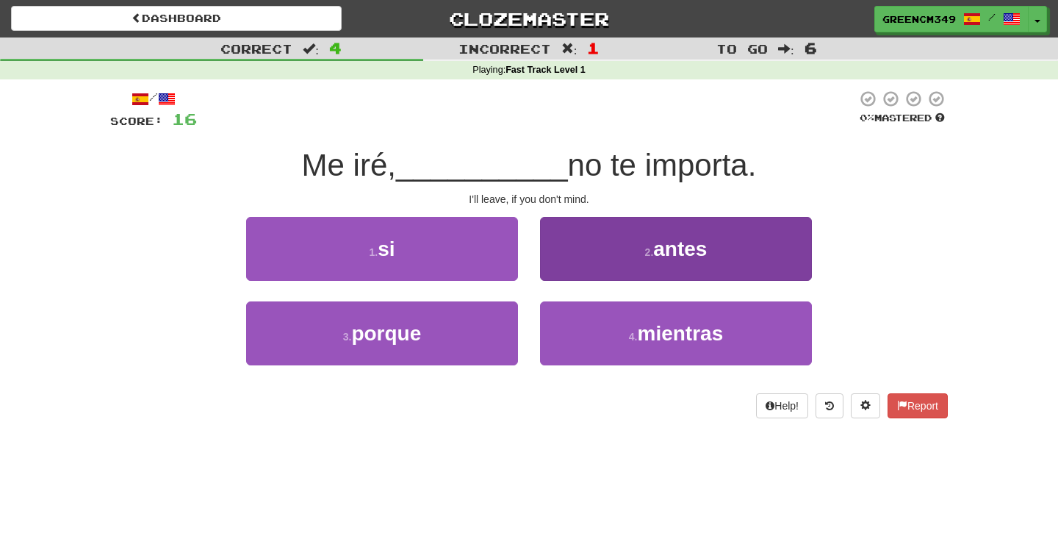
click at [615, 254] on button "2 . antes" at bounding box center [676, 249] width 272 height 64
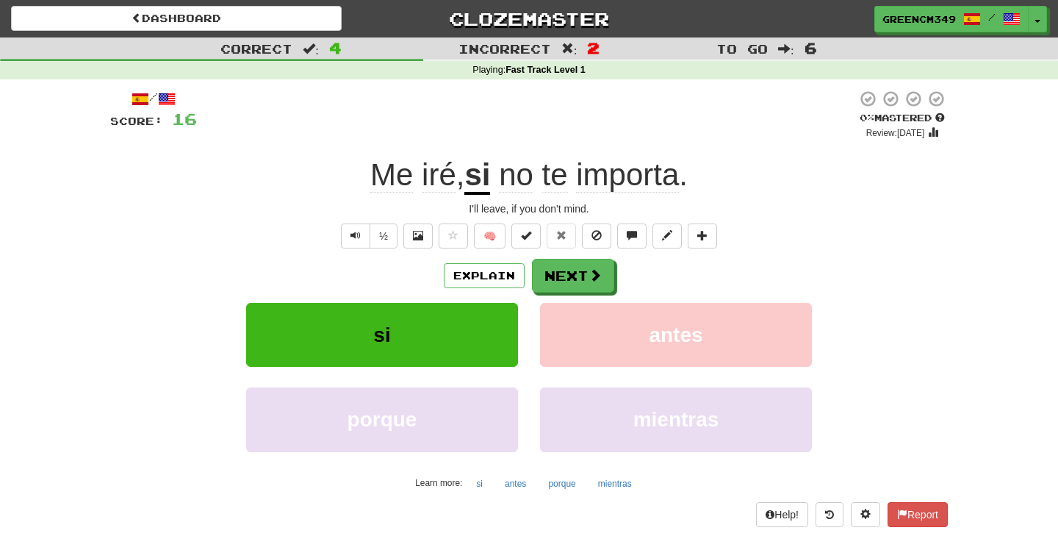
click at [474, 178] on u "si" at bounding box center [478, 175] width 26 height 37
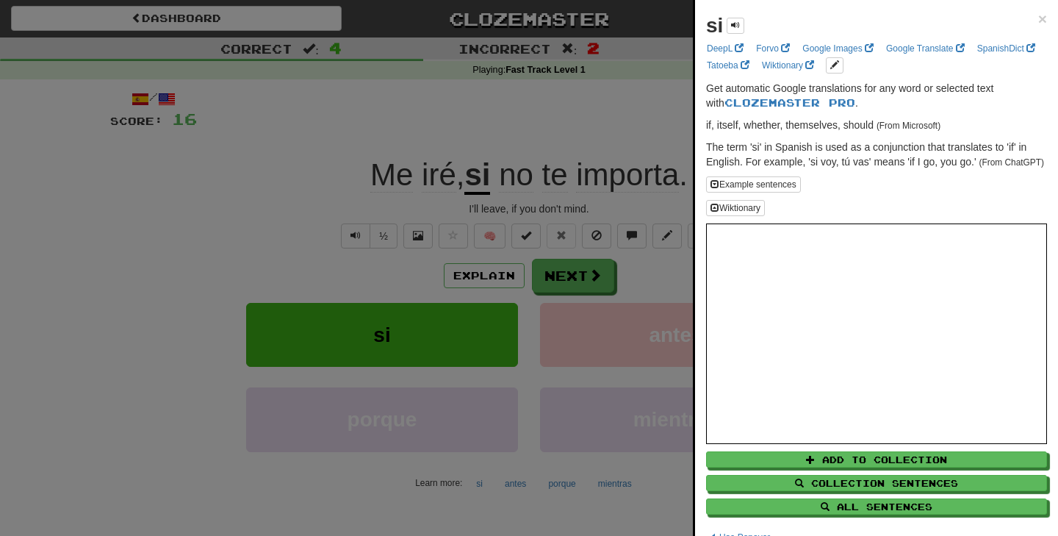
click at [509, 107] on div at bounding box center [529, 268] width 1058 height 536
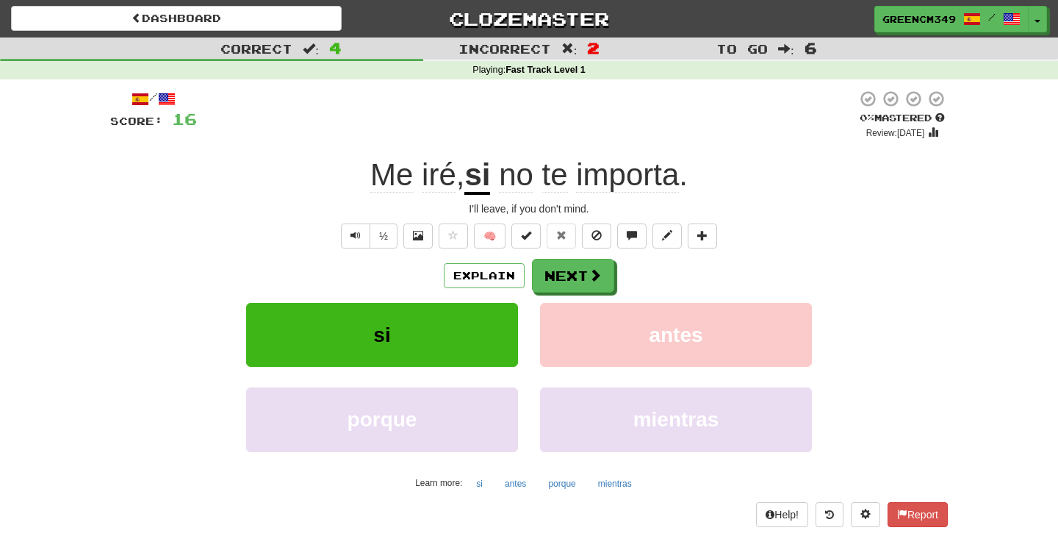
click at [639, 181] on span "importa" at bounding box center [627, 174] width 103 height 35
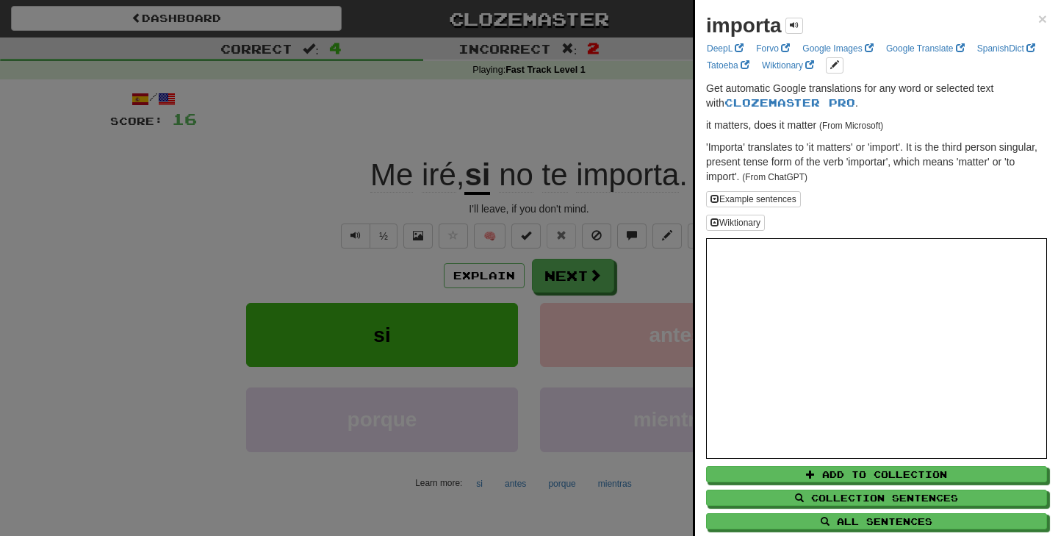
click at [618, 121] on div at bounding box center [529, 268] width 1058 height 536
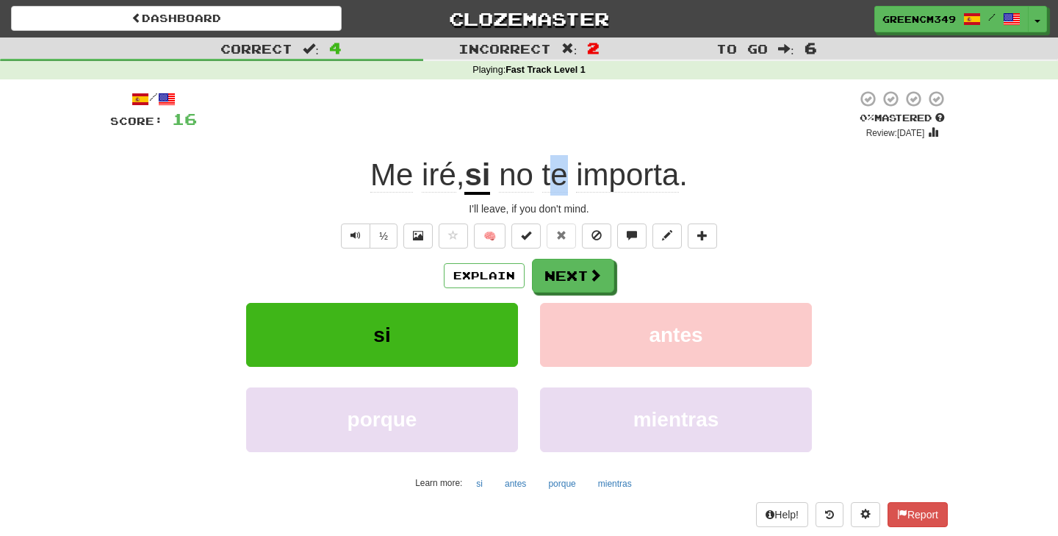
click at [562, 178] on span "te" at bounding box center [555, 174] width 26 height 35
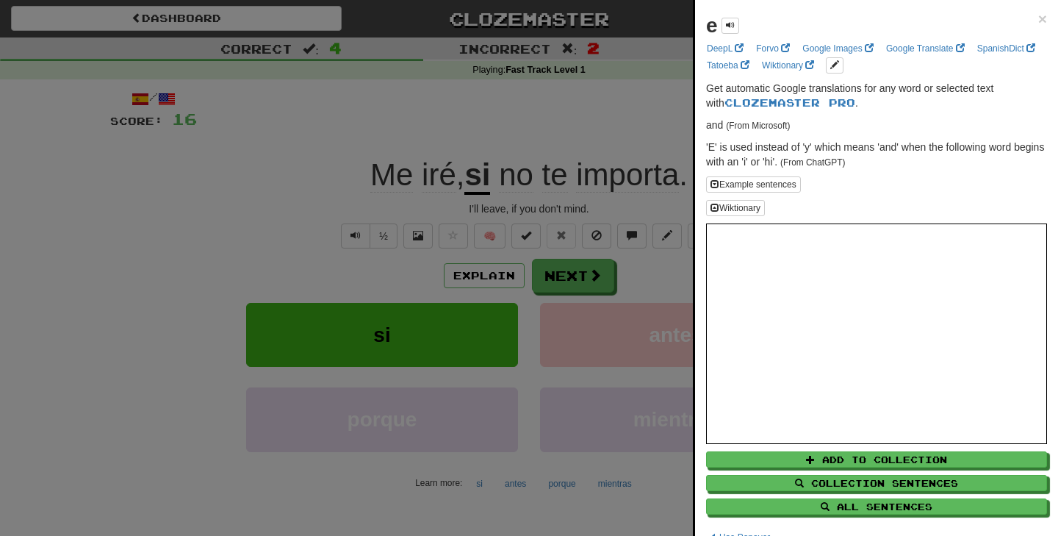
click at [484, 122] on div at bounding box center [529, 268] width 1058 height 536
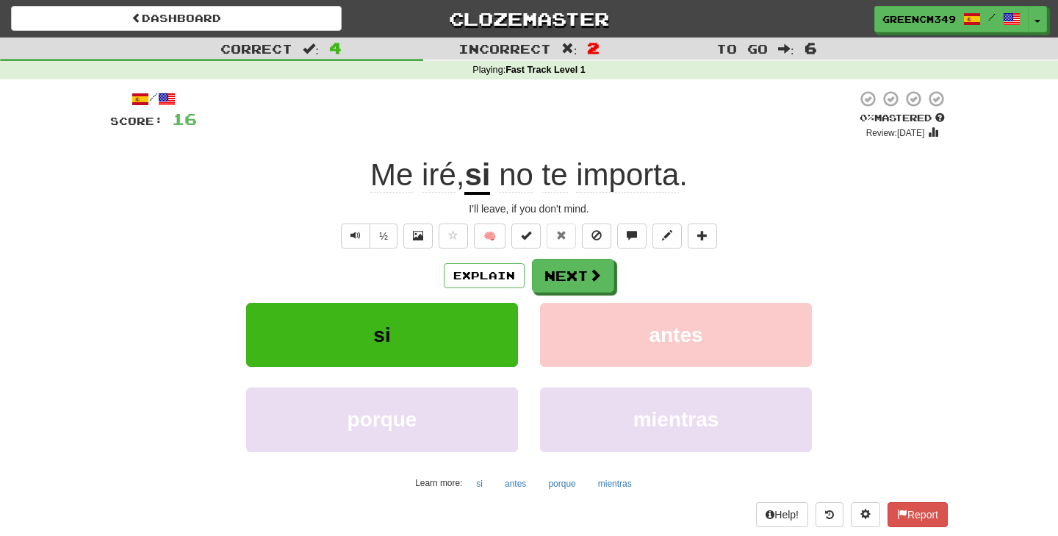
click at [425, 175] on span "iré" at bounding box center [439, 174] width 35 height 35
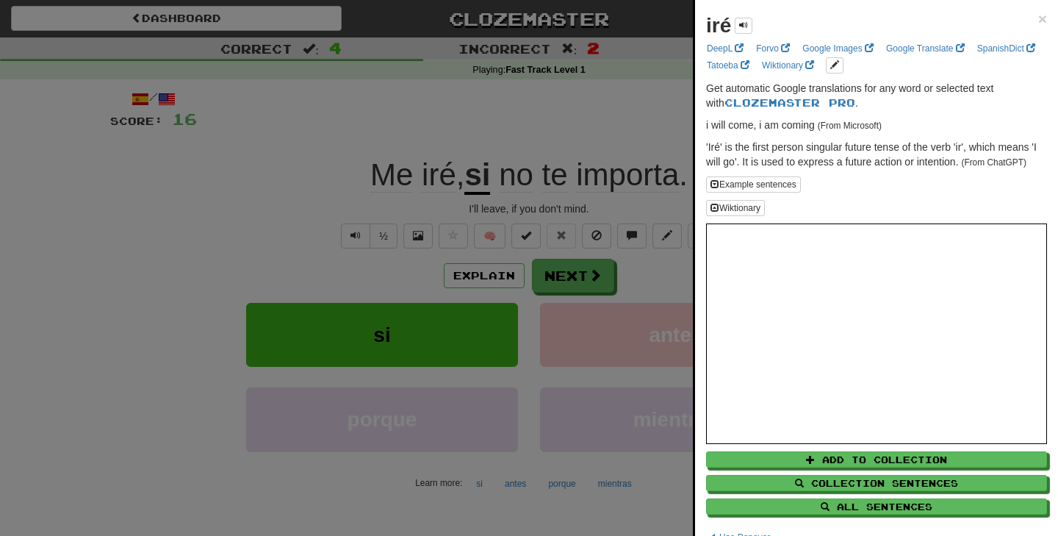
click at [257, 184] on div at bounding box center [529, 268] width 1058 height 536
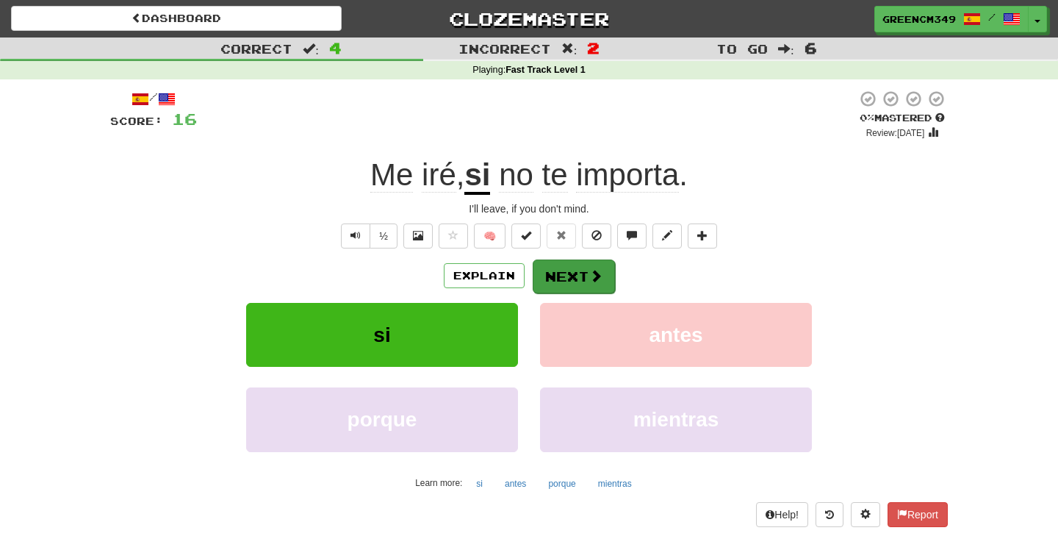
click at [570, 284] on button "Next" at bounding box center [574, 276] width 82 height 34
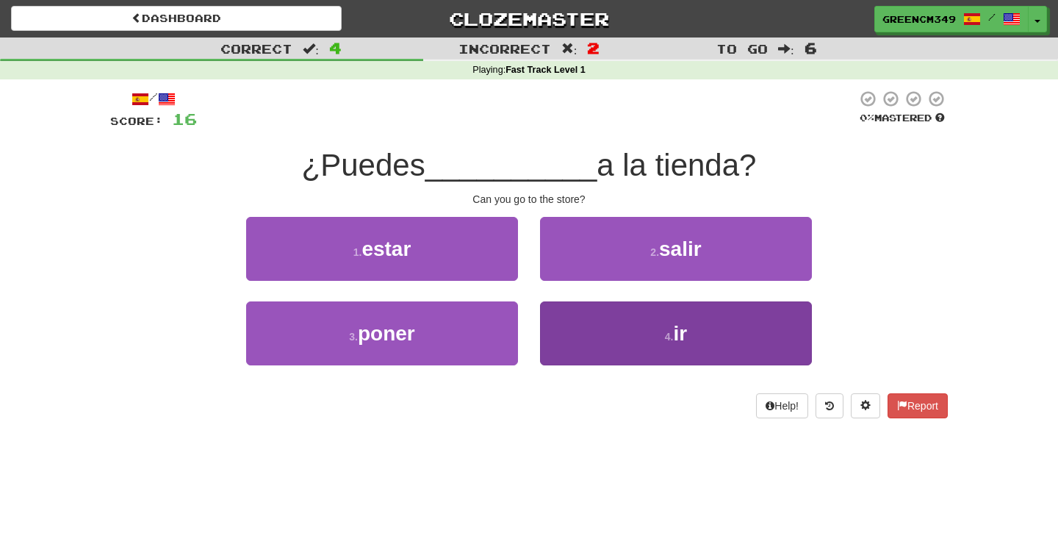
click at [604, 330] on button "4 . ir" at bounding box center [676, 333] width 272 height 64
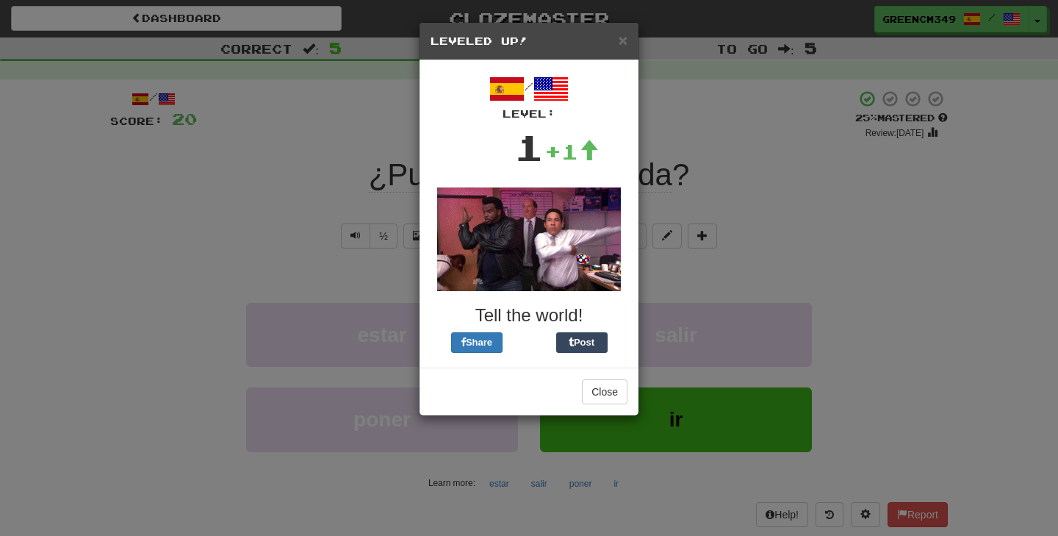
click at [617, 43] on h5 "Leveled Up!" at bounding box center [529, 41] width 197 height 15
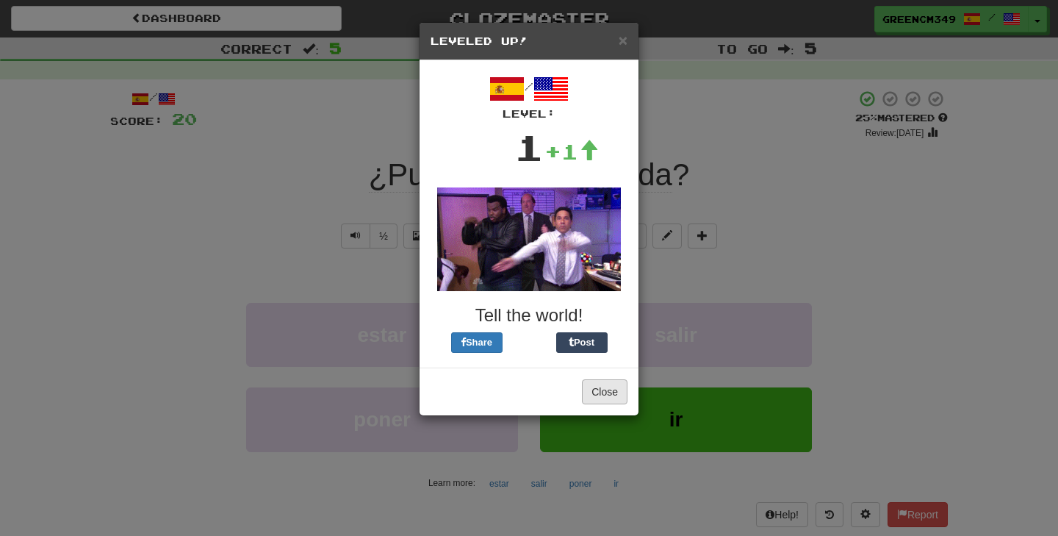
click at [600, 390] on button "Close" at bounding box center [605, 391] width 46 height 25
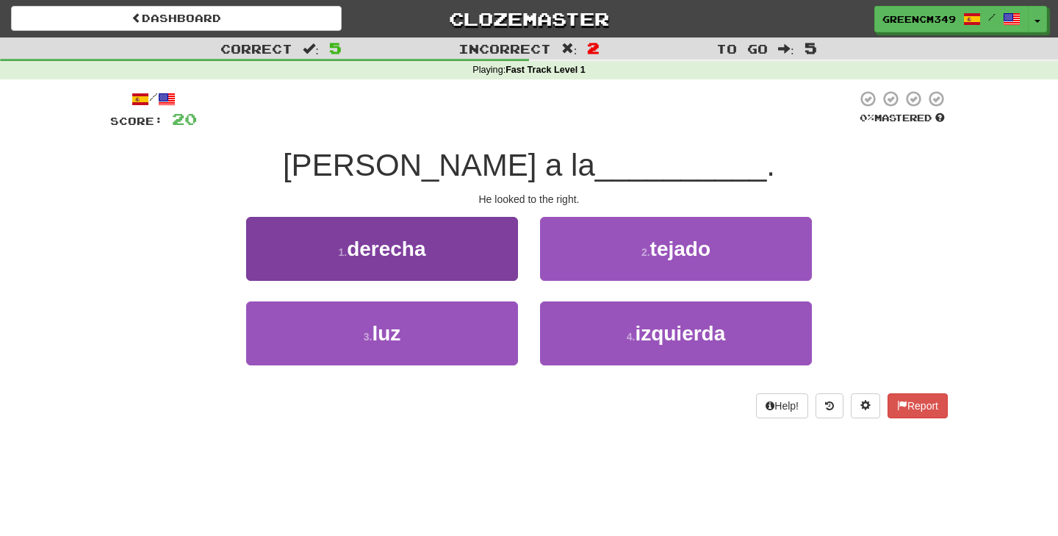
click at [450, 255] on button "1 . derecha" at bounding box center [382, 249] width 272 height 64
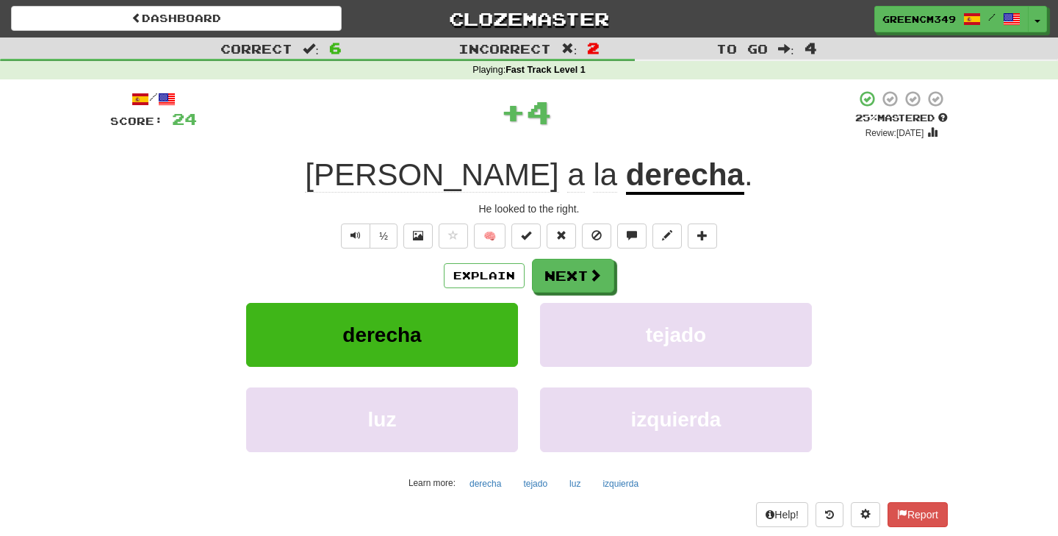
click at [451, 175] on span "Miró" at bounding box center [432, 174] width 254 height 35
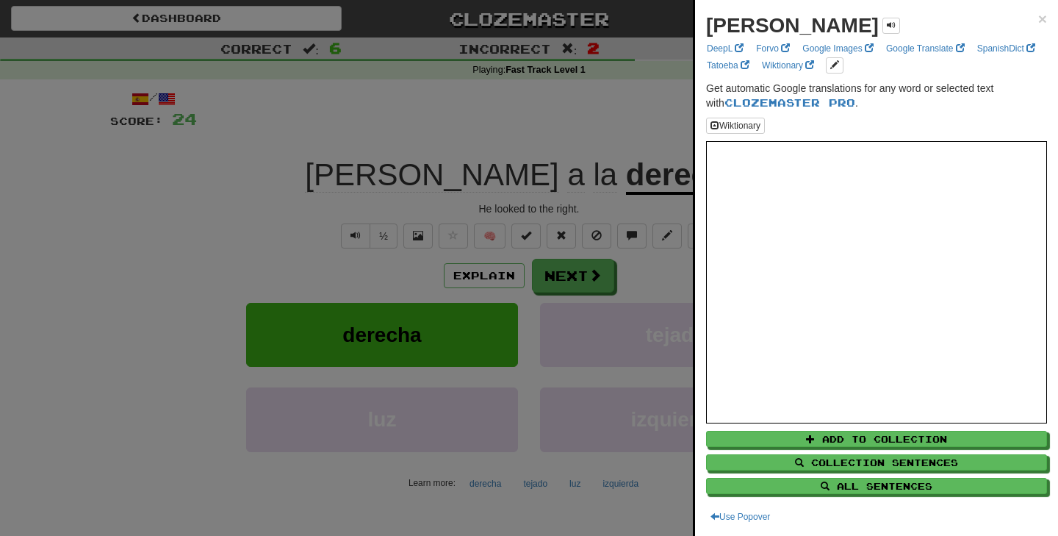
click at [280, 182] on div at bounding box center [529, 268] width 1058 height 536
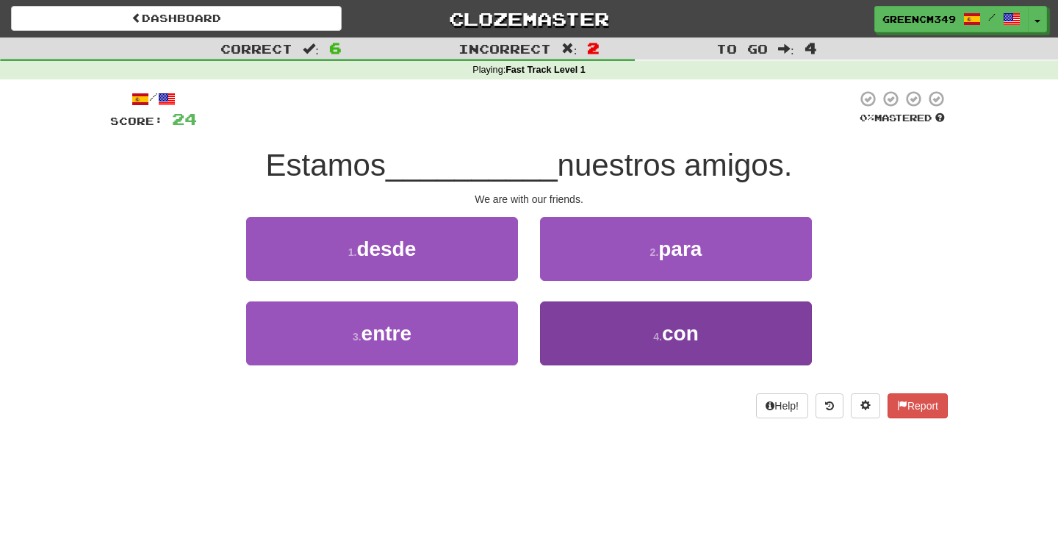
click at [587, 348] on button "4 . con" at bounding box center [676, 333] width 272 height 64
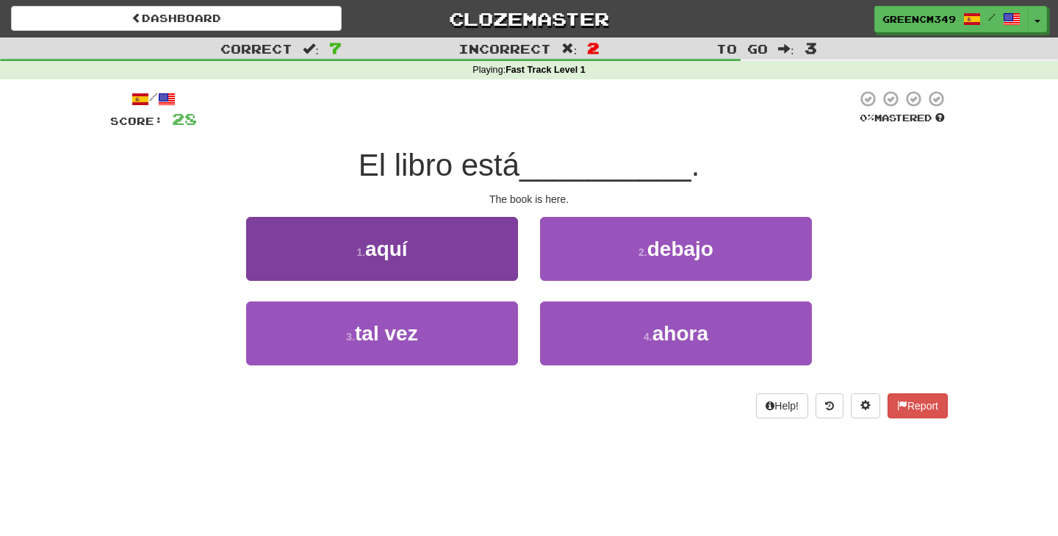
click at [484, 251] on button "1 . aquí" at bounding box center [382, 249] width 272 height 64
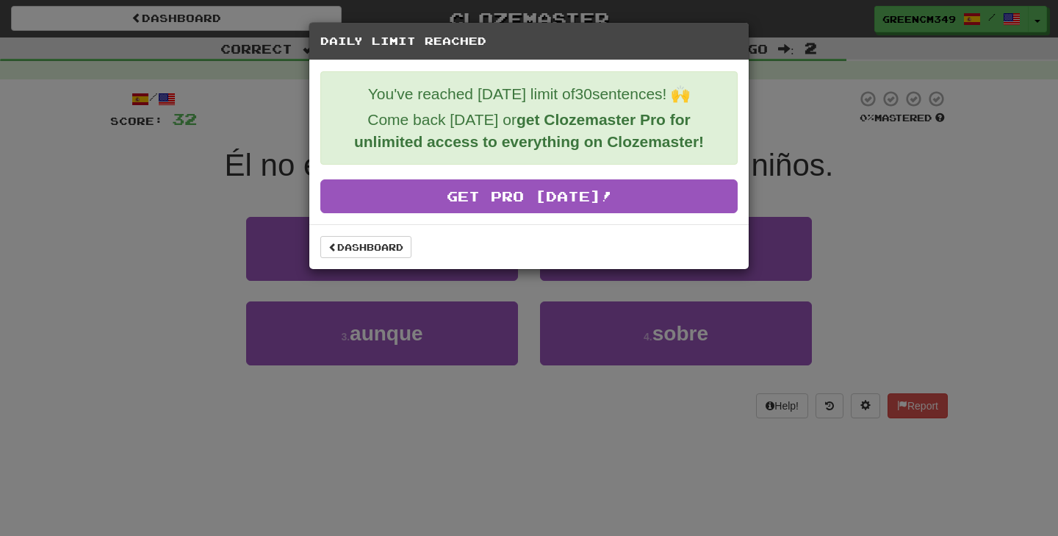
click at [408, 315] on div "Daily Limit Reached You've reached today's limit of 30 sentences! 🙌 Come back t…" at bounding box center [529, 268] width 1058 height 536
click at [395, 249] on link "Dashboard" at bounding box center [365, 247] width 91 height 22
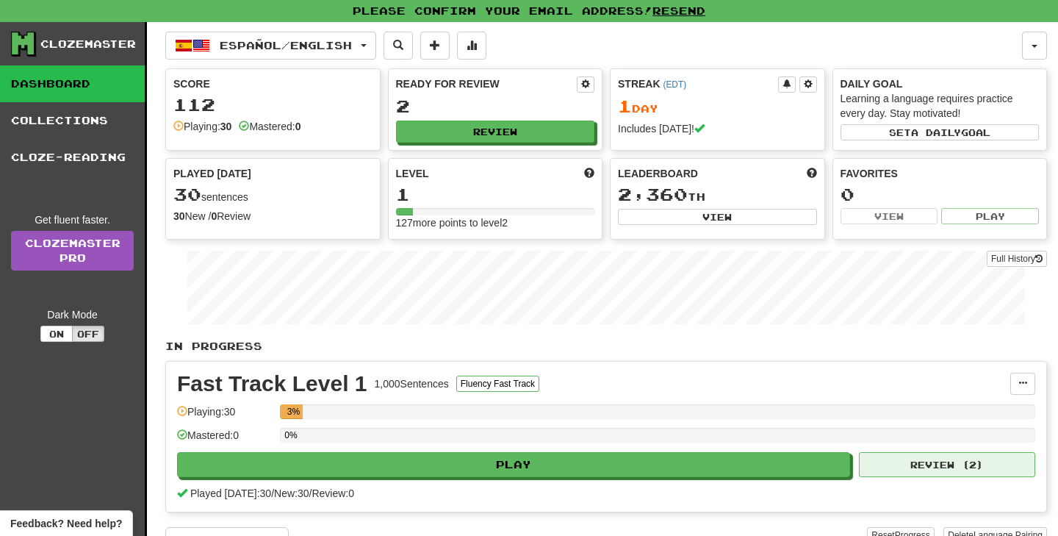
click at [882, 470] on button "Review ( 2 )" at bounding box center [947, 464] width 176 height 25
select select "**"
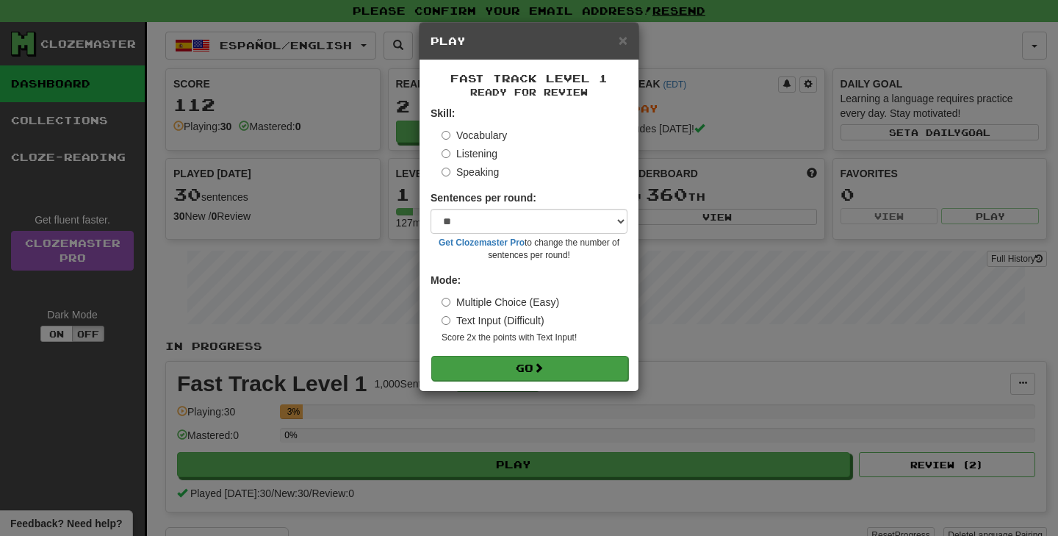
click at [577, 371] on button "Go" at bounding box center [529, 368] width 197 height 25
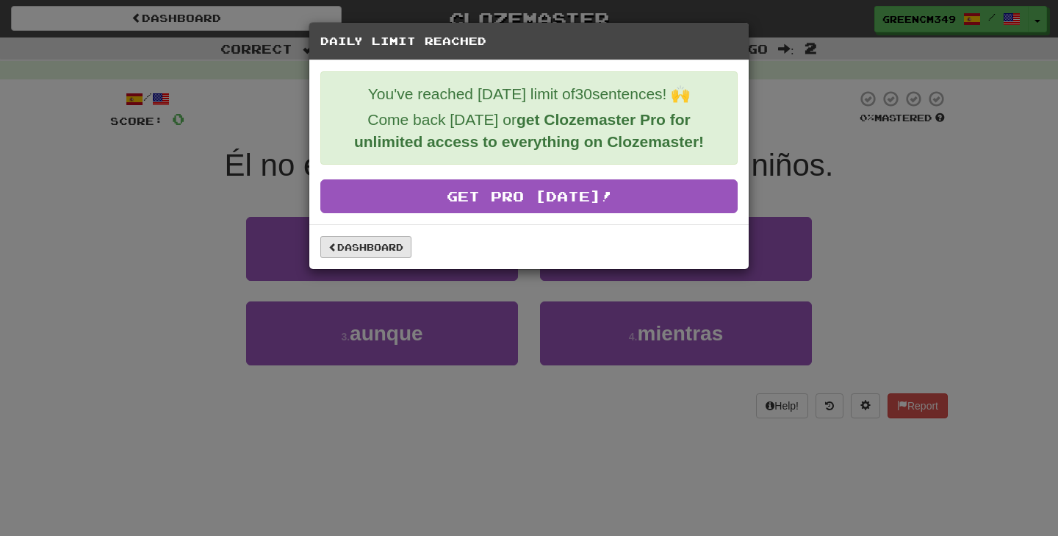
click at [393, 257] on link "Dashboard" at bounding box center [365, 247] width 91 height 22
